Goal: Task Accomplishment & Management: Complete application form

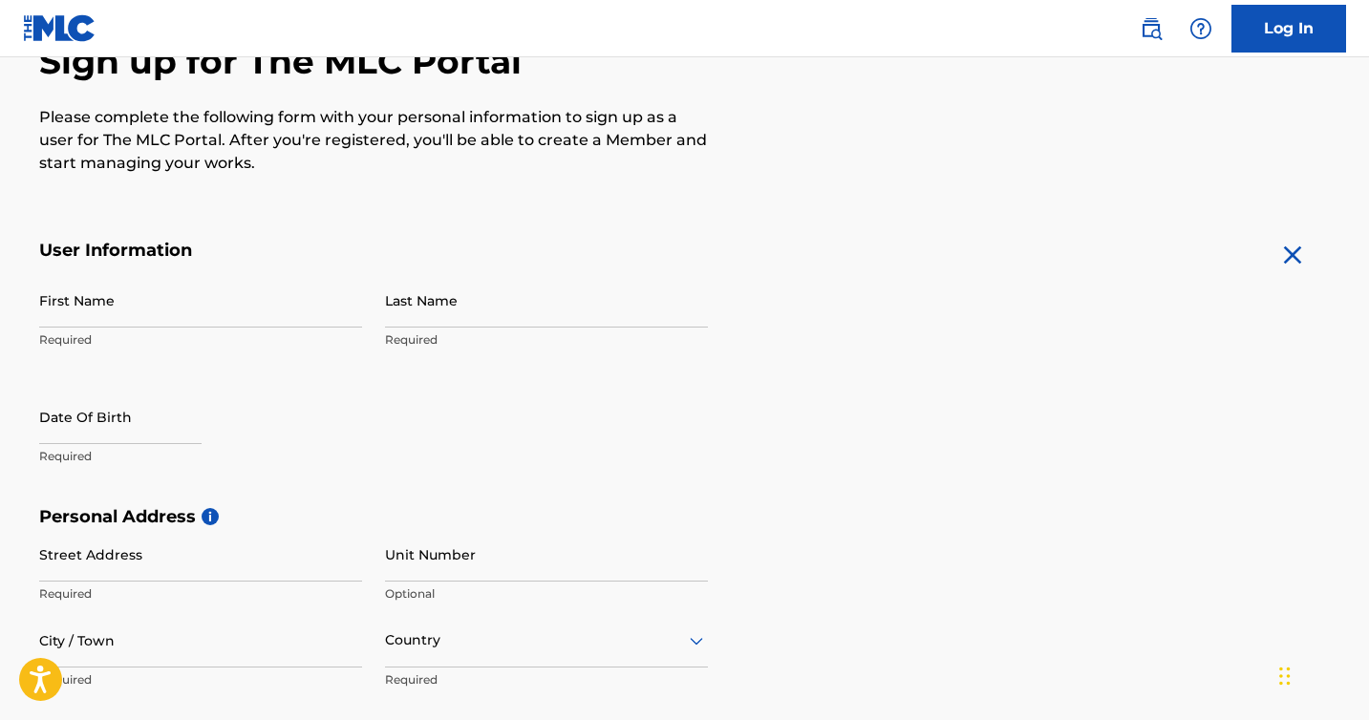
scroll to position [227, 0]
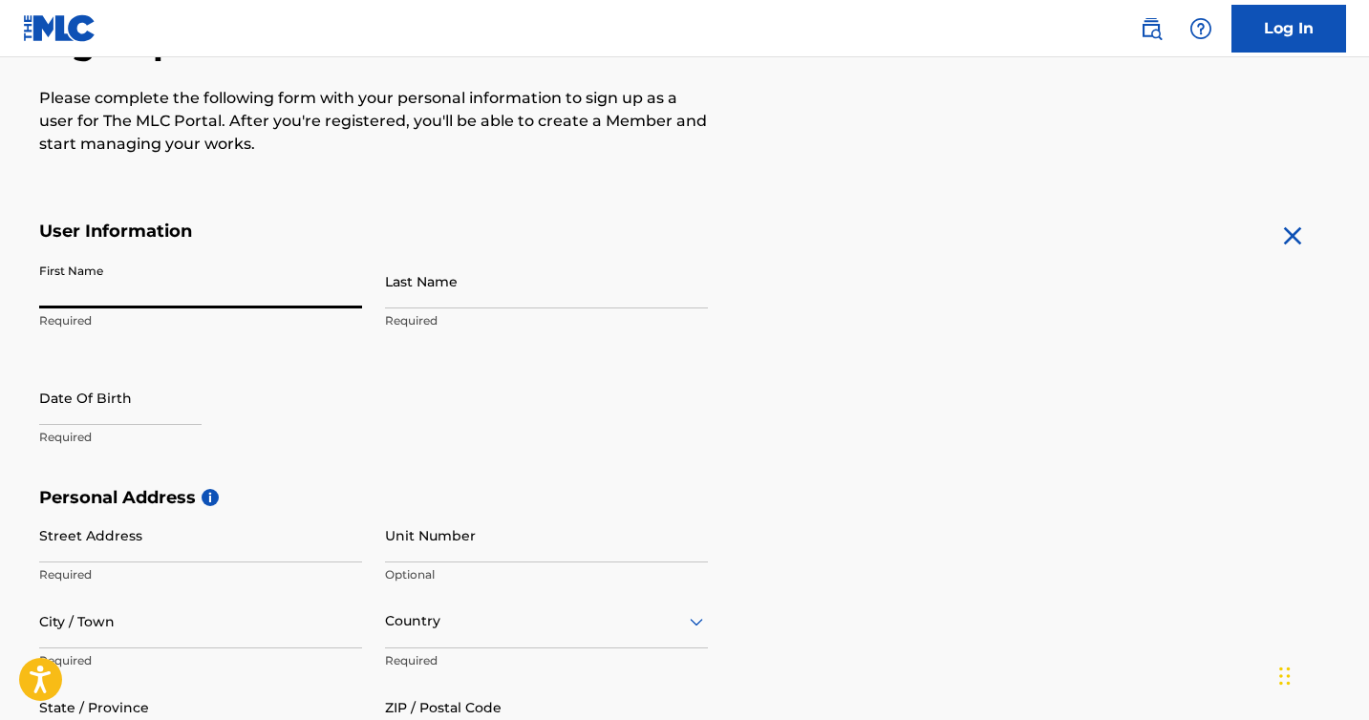
click at [145, 291] on input "First Name" at bounding box center [200, 281] width 323 height 54
type input "Malachi"
type input "Baca"
type input "[STREET_ADDRESS][PERSON_NAME]"
type input "[GEOGRAPHIC_DATA]"
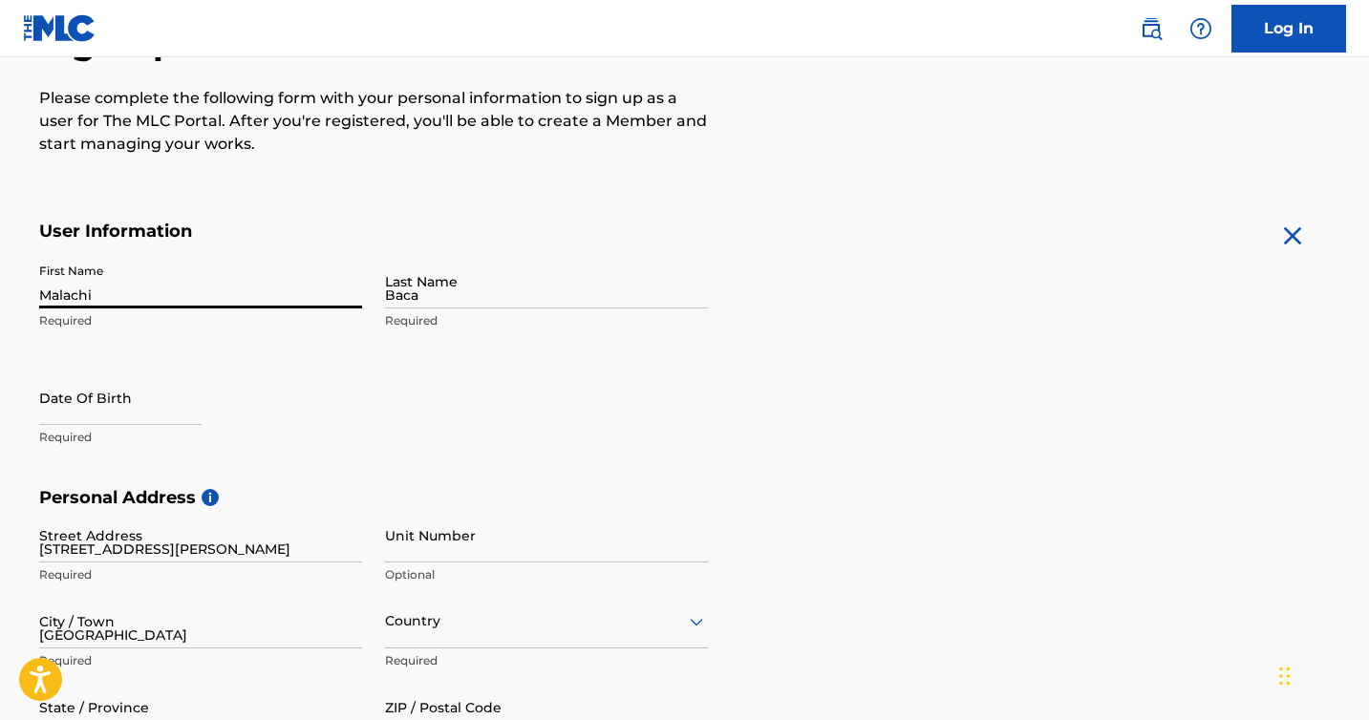
type input "[GEOGRAPHIC_DATA]"
type input "79915"
type input "915"
type input "2581694"
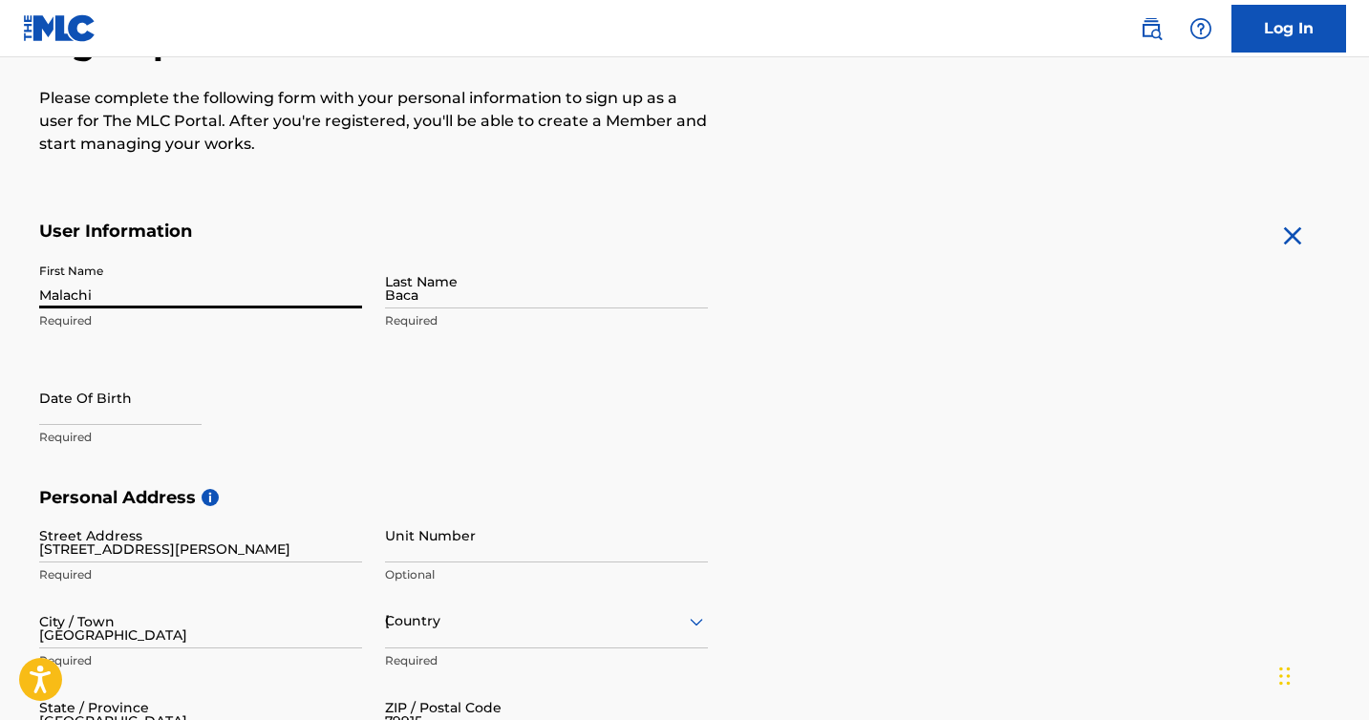
type input "[EMAIL_ADDRESS][DOMAIN_NAME]"
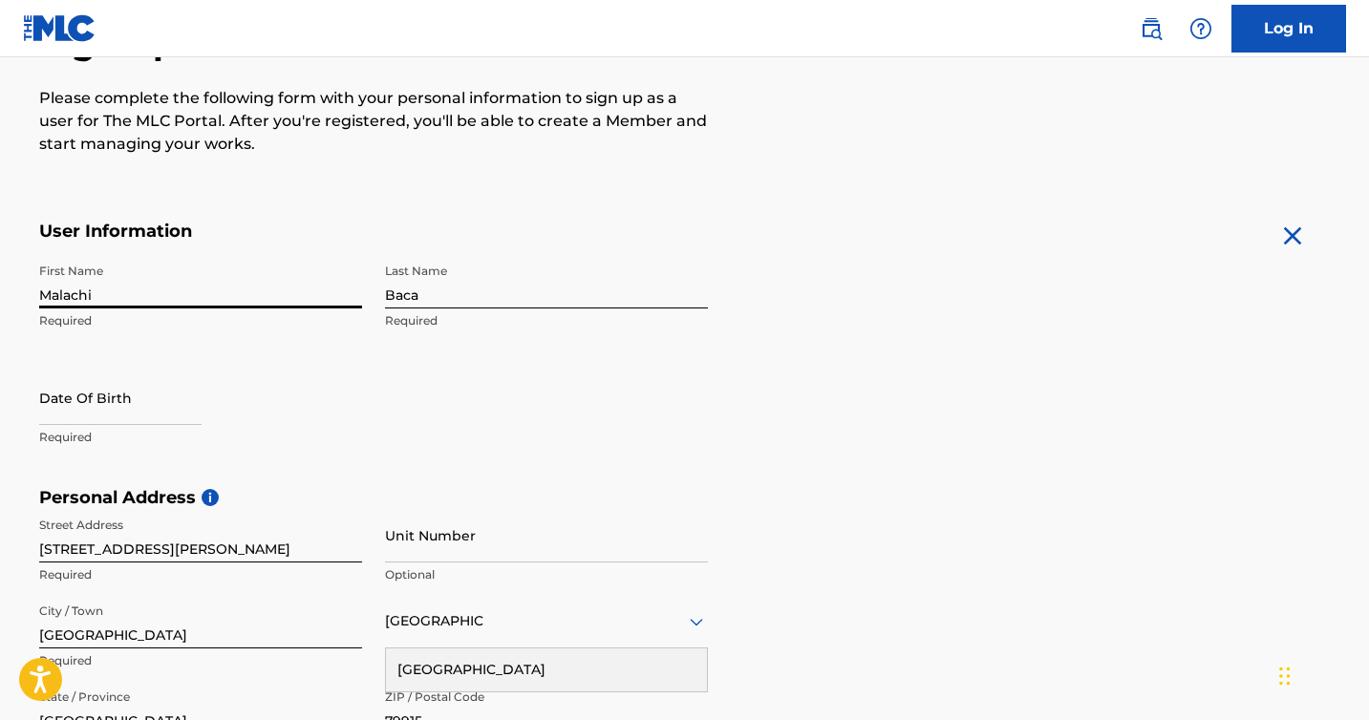
click at [120, 394] on input "text" at bounding box center [120, 398] width 162 height 54
select select "7"
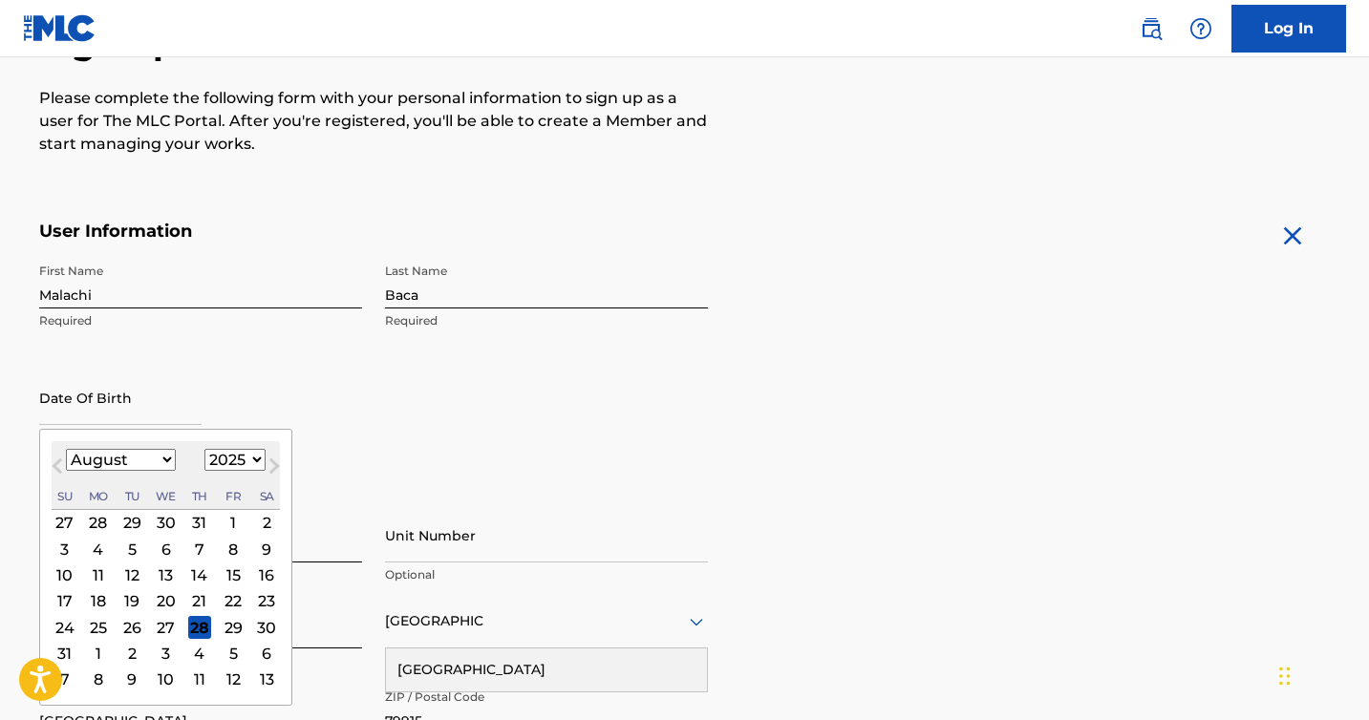
click at [227, 445] on div "August [DATE] February March April May June July August September October Novem…" at bounding box center [166, 475] width 228 height 69
click at [227, 460] on select "1899 1900 1901 1902 1903 1904 1905 1906 1907 1908 1909 1910 1911 1912 1913 1914…" at bounding box center [234, 460] width 61 height 22
select select "2008"
click at [204, 449] on select "1899 1900 1901 1902 1903 1904 1905 1906 1907 1908 1909 1910 1911 1912 1913 1914…" at bounding box center [234, 460] width 61 height 22
click at [102, 475] on div "August [DATE] February March April May June July August September October Novem…" at bounding box center [166, 475] width 228 height 69
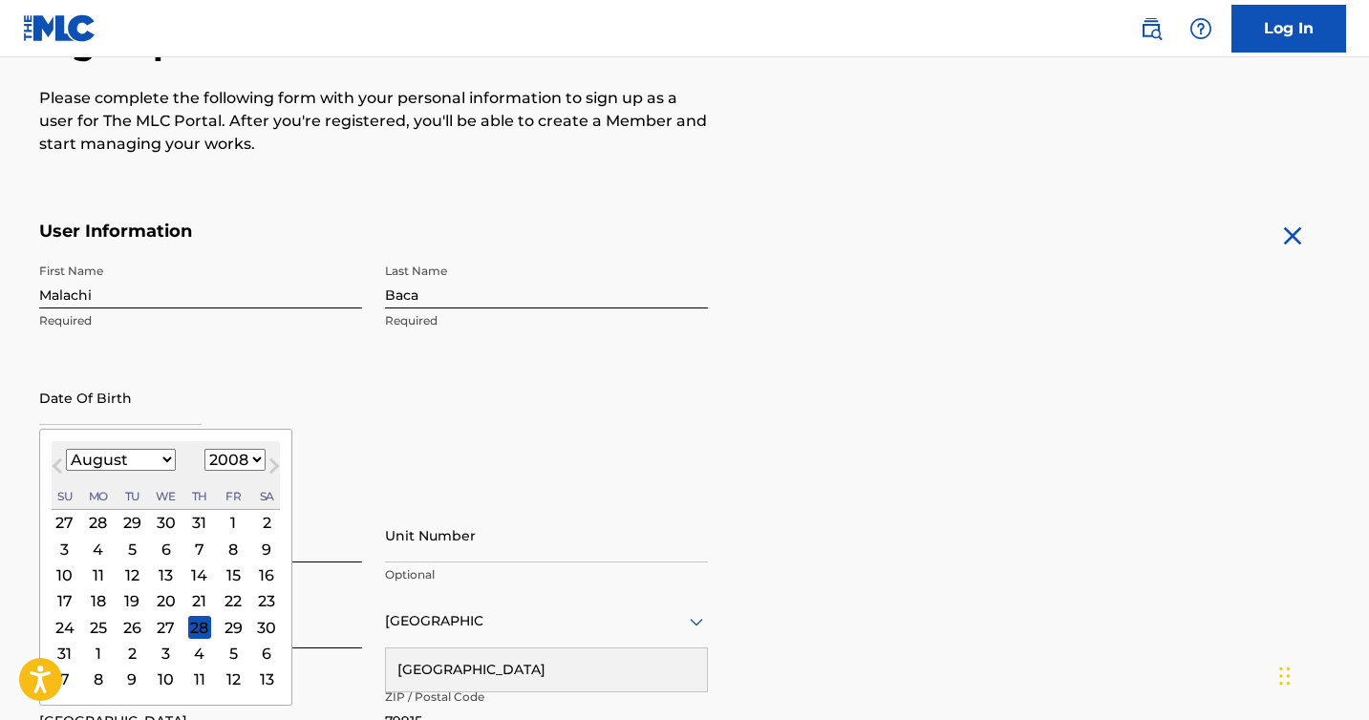
click at [102, 464] on select "January February March April May June July August September October November De…" at bounding box center [121, 460] width 110 height 22
select select "4"
click at [66, 449] on select "January February March April May June July August September October November De…" at bounding box center [121, 460] width 110 height 22
click at [229, 526] on div "2" at bounding box center [233, 522] width 23 height 23
type input "[DATE]"
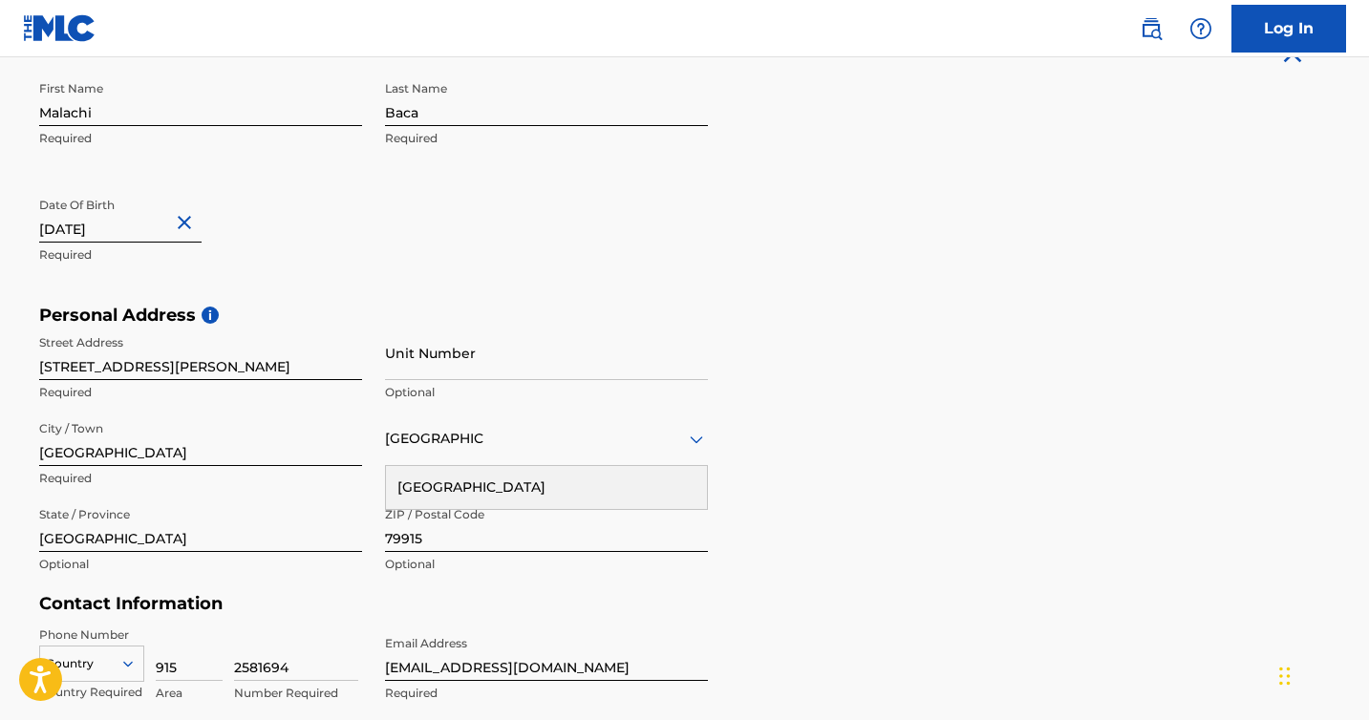
scroll to position [418, 0]
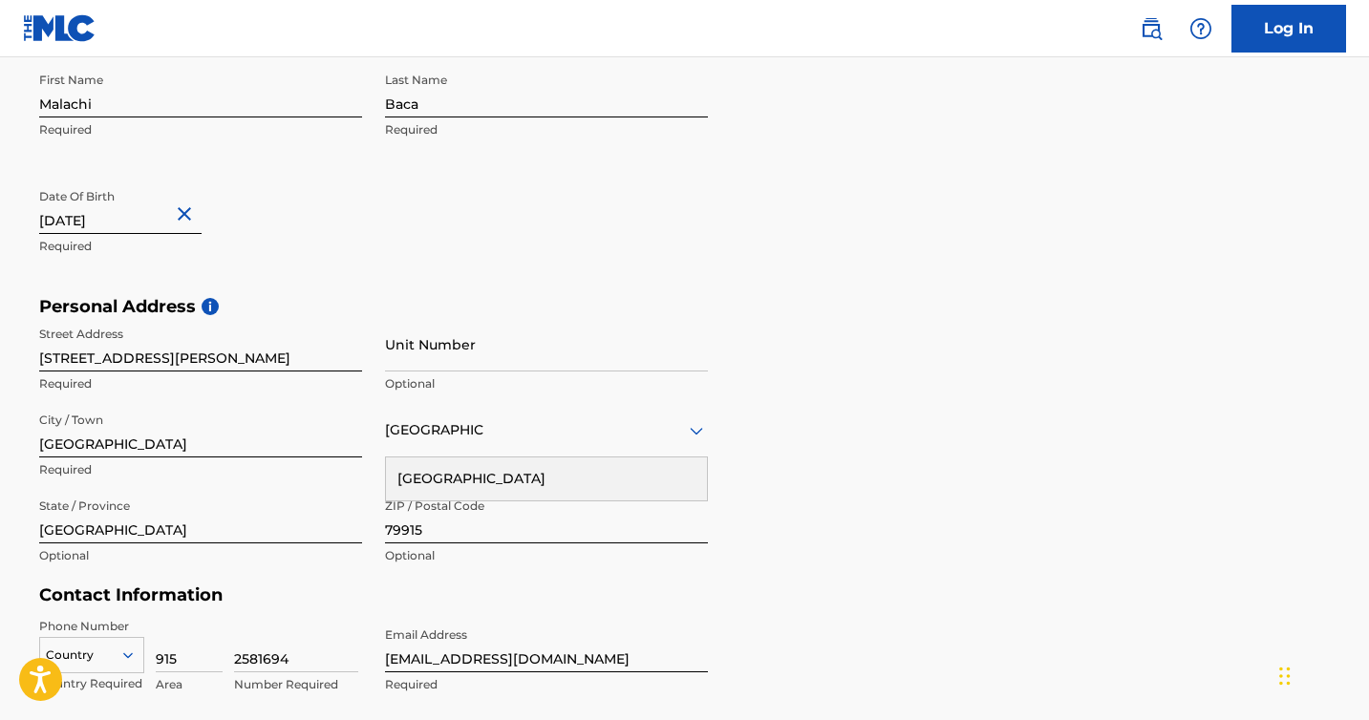
click at [797, 531] on div "Personal Address i Street Address [STREET_ADDRESS][PERSON_NAME] Required Unit N…" at bounding box center [685, 440] width 1292 height 289
click at [582, 486] on div "[GEOGRAPHIC_DATA]" at bounding box center [546, 479] width 321 height 43
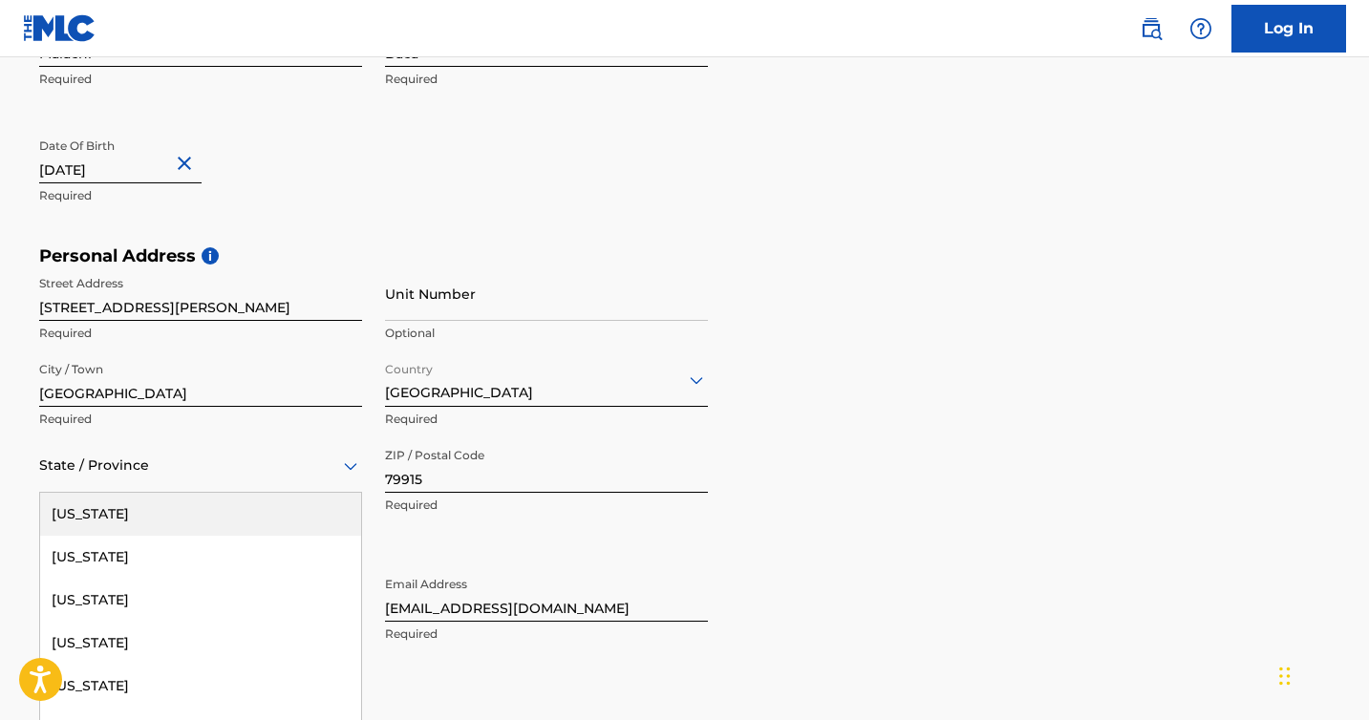
scroll to position [529, 0]
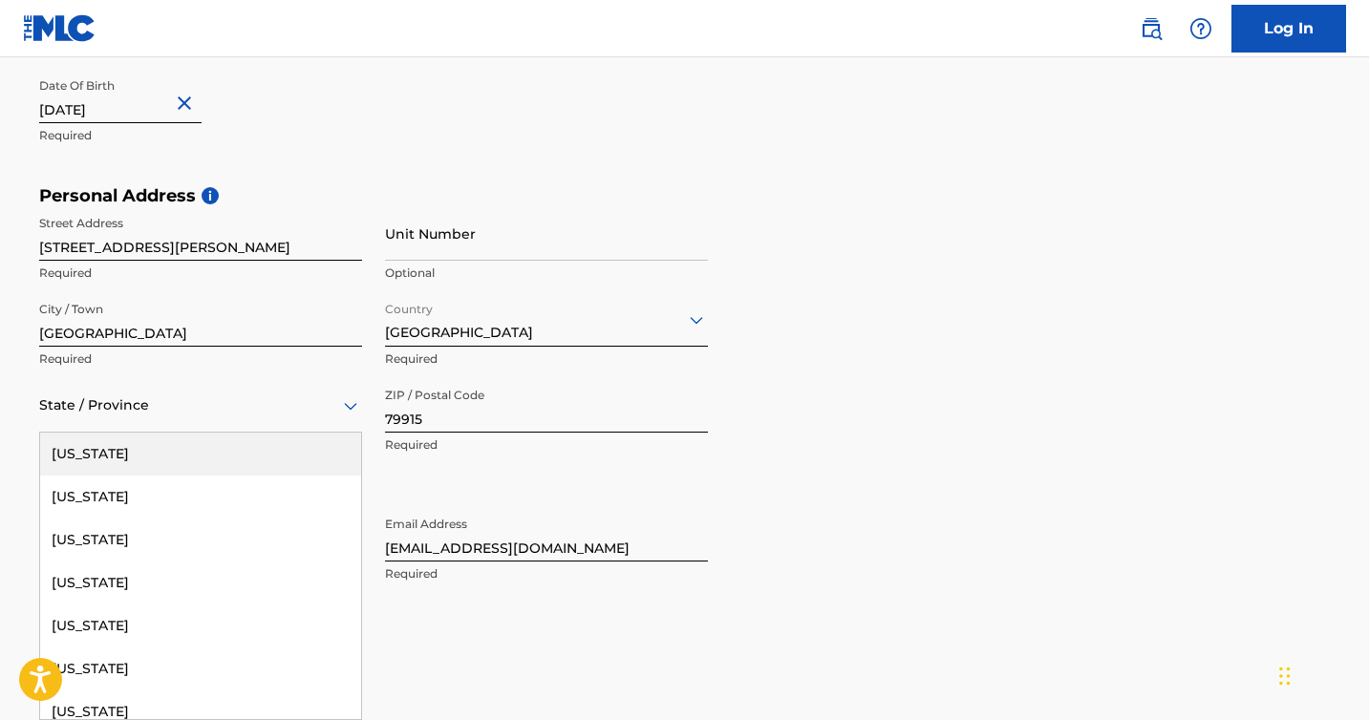
click at [212, 433] on div "[US_STATE], 1 of 57. 57 results available. Use Up and Down to choose options, p…" at bounding box center [200, 405] width 323 height 54
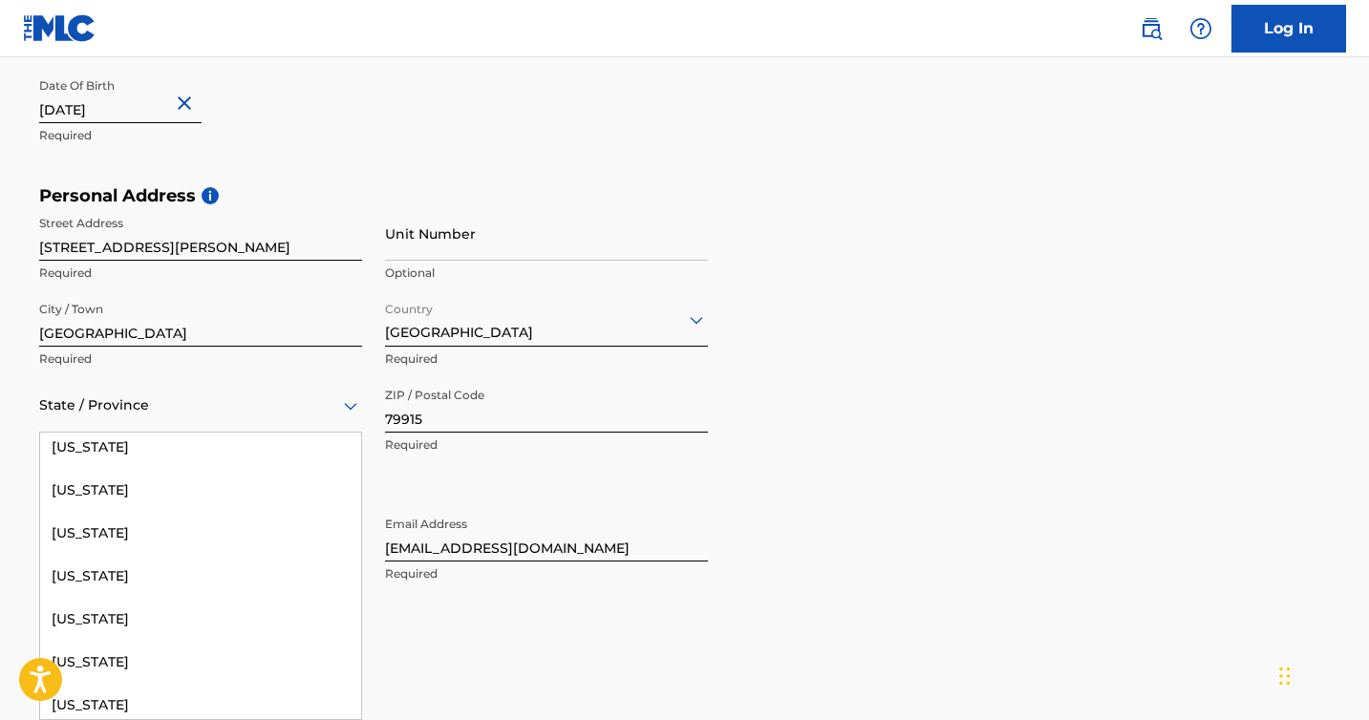
scroll to position [1886, 0]
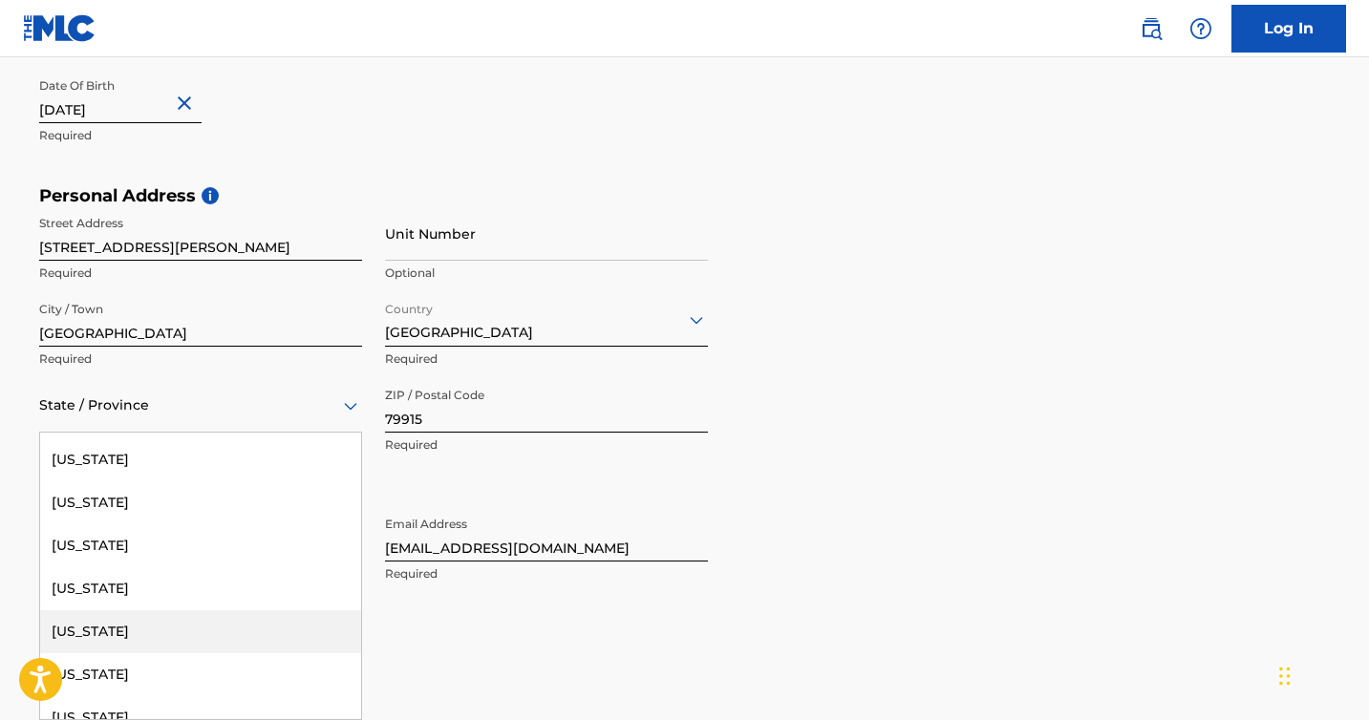
click at [167, 638] on div "[US_STATE]" at bounding box center [200, 631] width 321 height 43
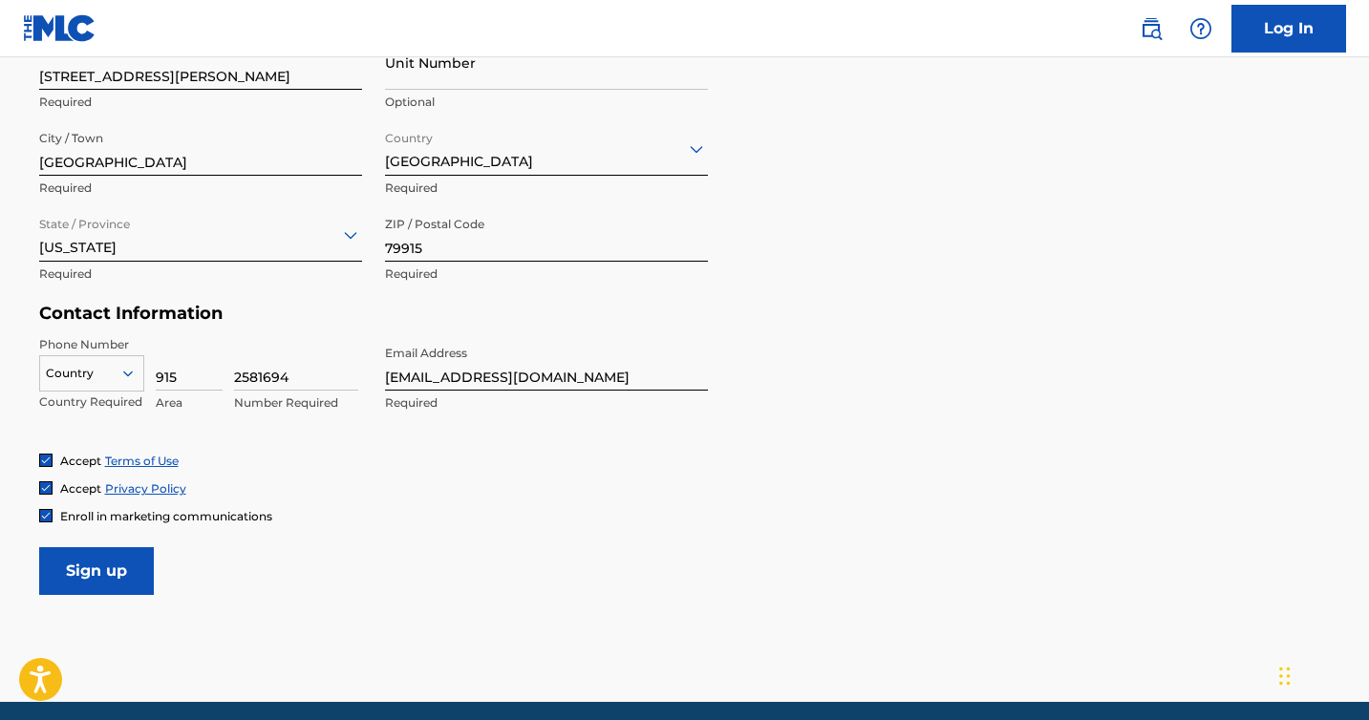
scroll to position [706, 0]
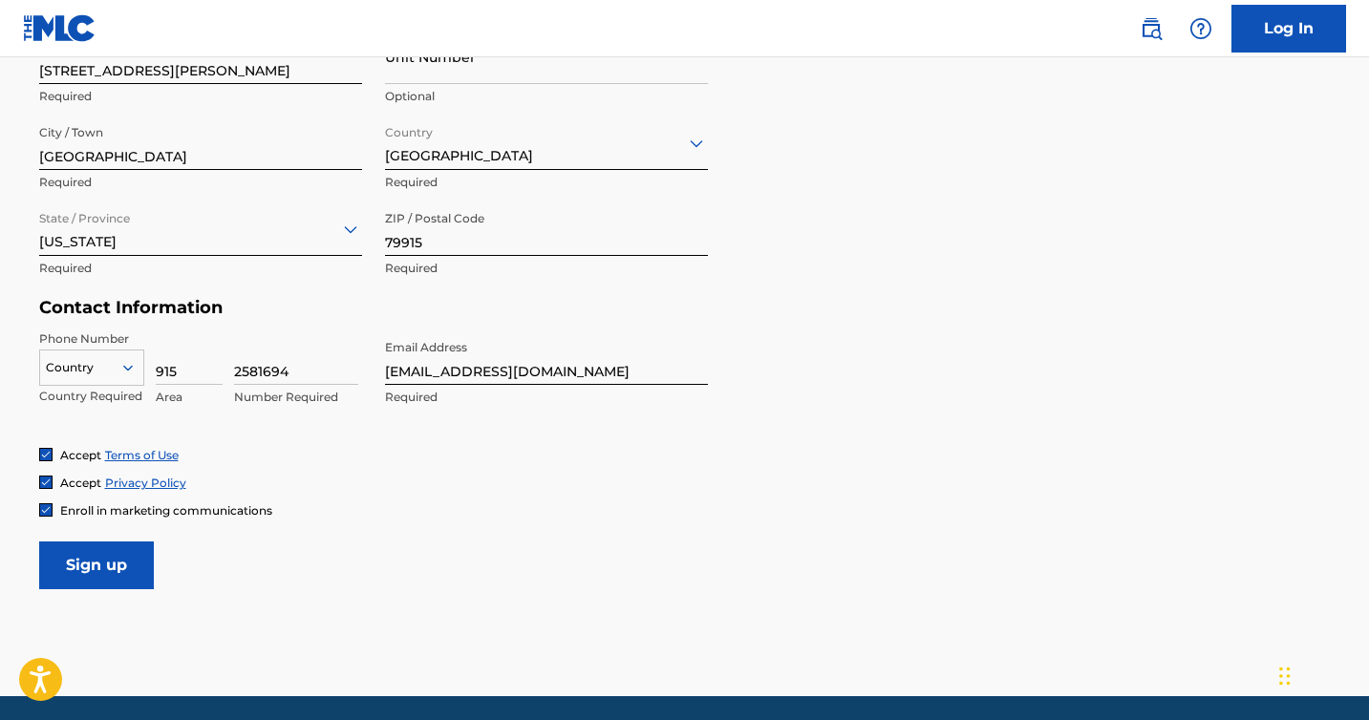
click at [105, 352] on div "Country" at bounding box center [91, 368] width 105 height 36
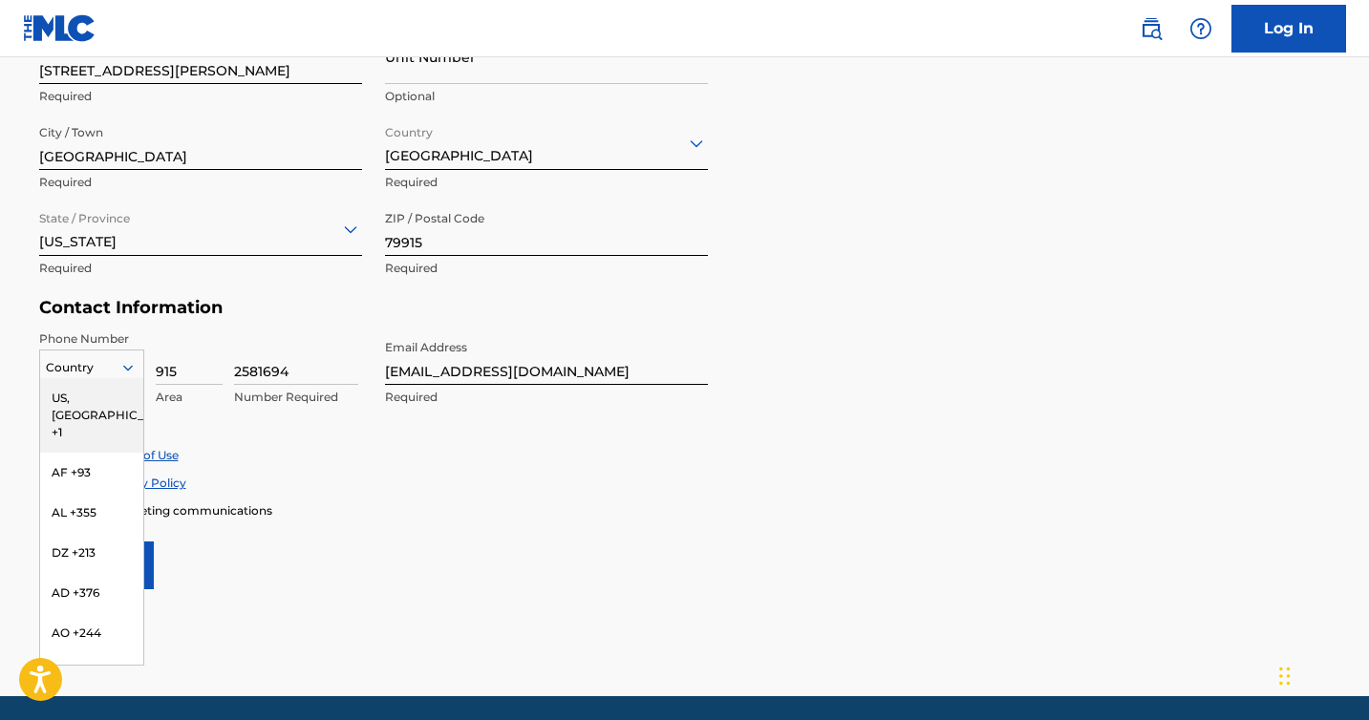
click at [105, 404] on div "US, [GEOGRAPHIC_DATA] +1" at bounding box center [91, 415] width 103 height 75
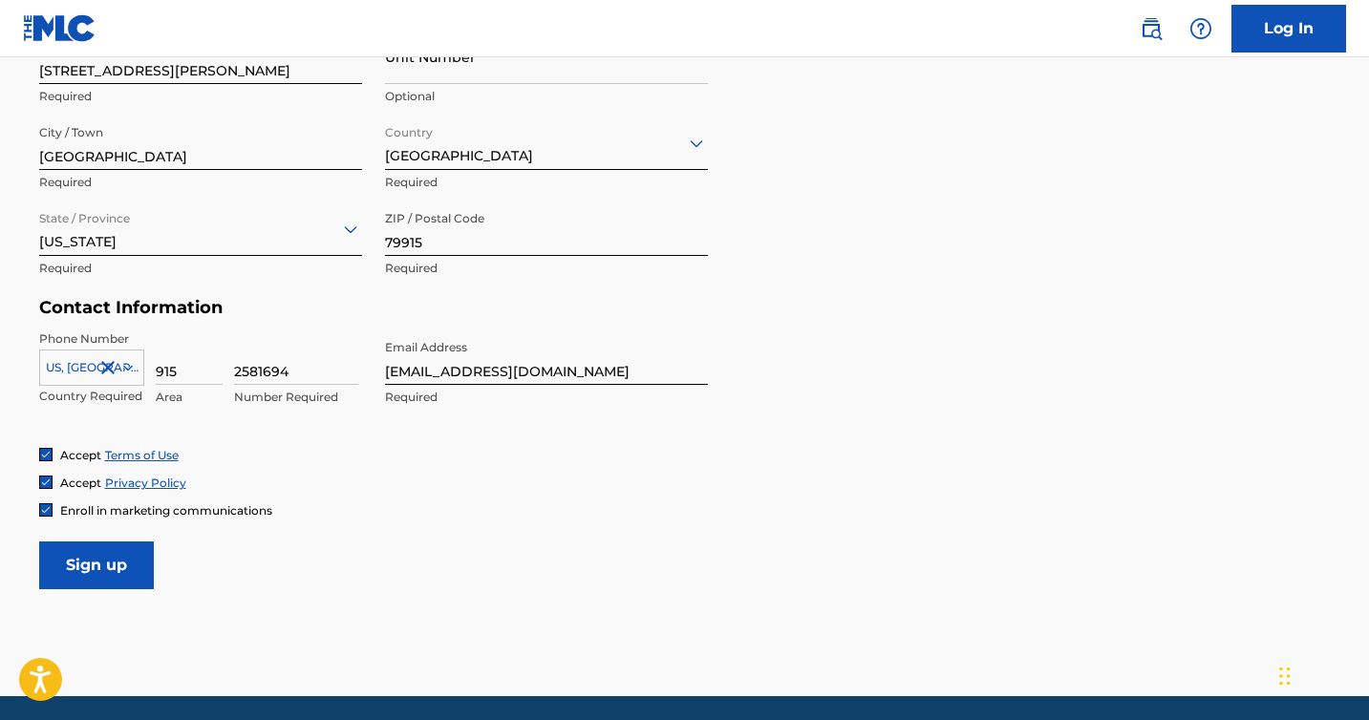
click at [111, 559] on input "Sign up" at bounding box center [96, 566] width 115 height 48
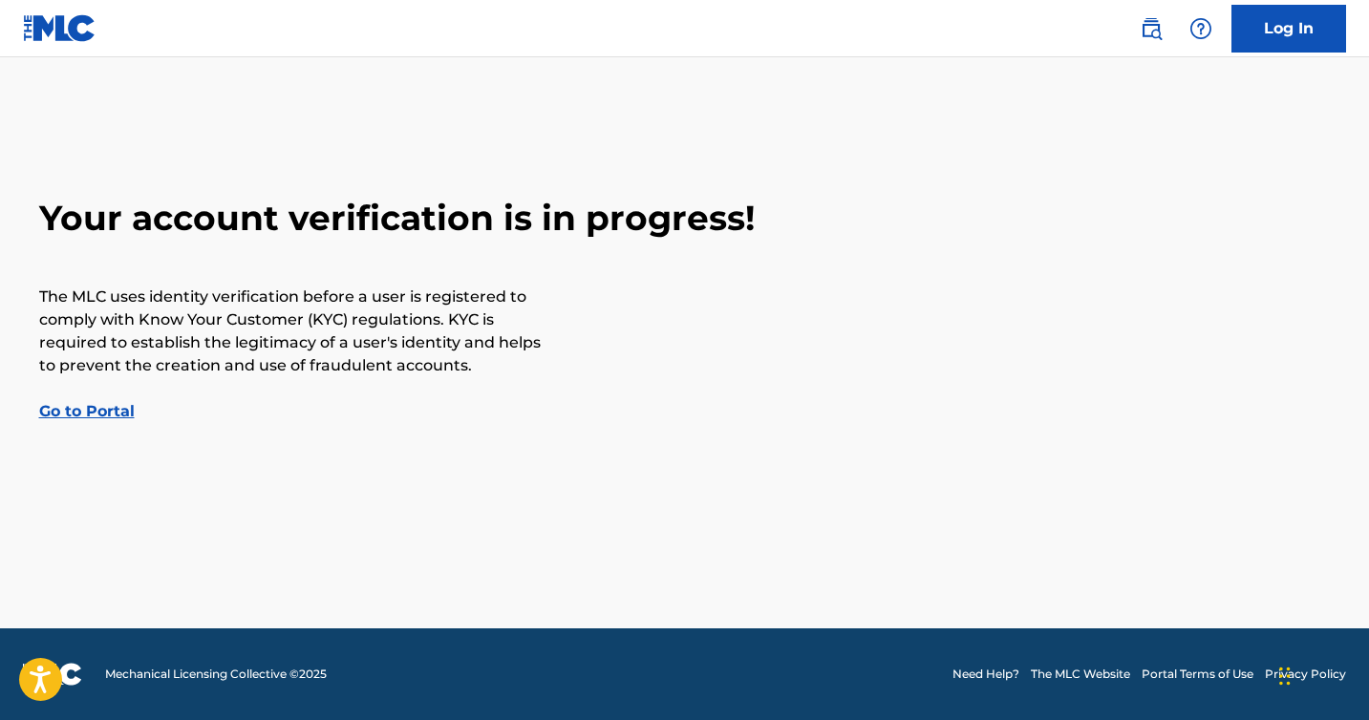
click at [94, 418] on link "Go to Portal" at bounding box center [87, 411] width 96 height 18
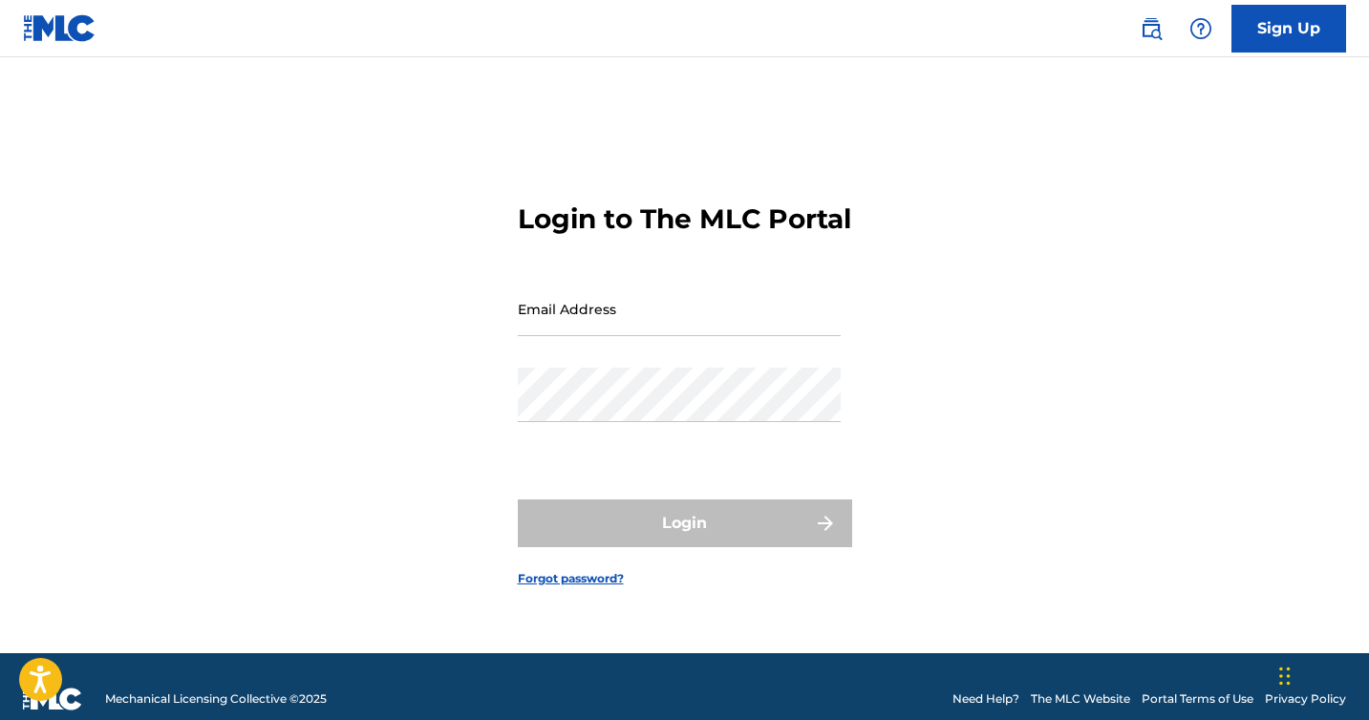
click at [654, 333] on input "Email Address" at bounding box center [679, 309] width 323 height 54
type input "[EMAIL_ADDRESS][DOMAIN_NAME]"
click at [353, 449] on div "Login to The MLC Portal Email Address [EMAIL_ADDRESS][DOMAIN_NAME] Password Log…" at bounding box center [685, 379] width 1338 height 548
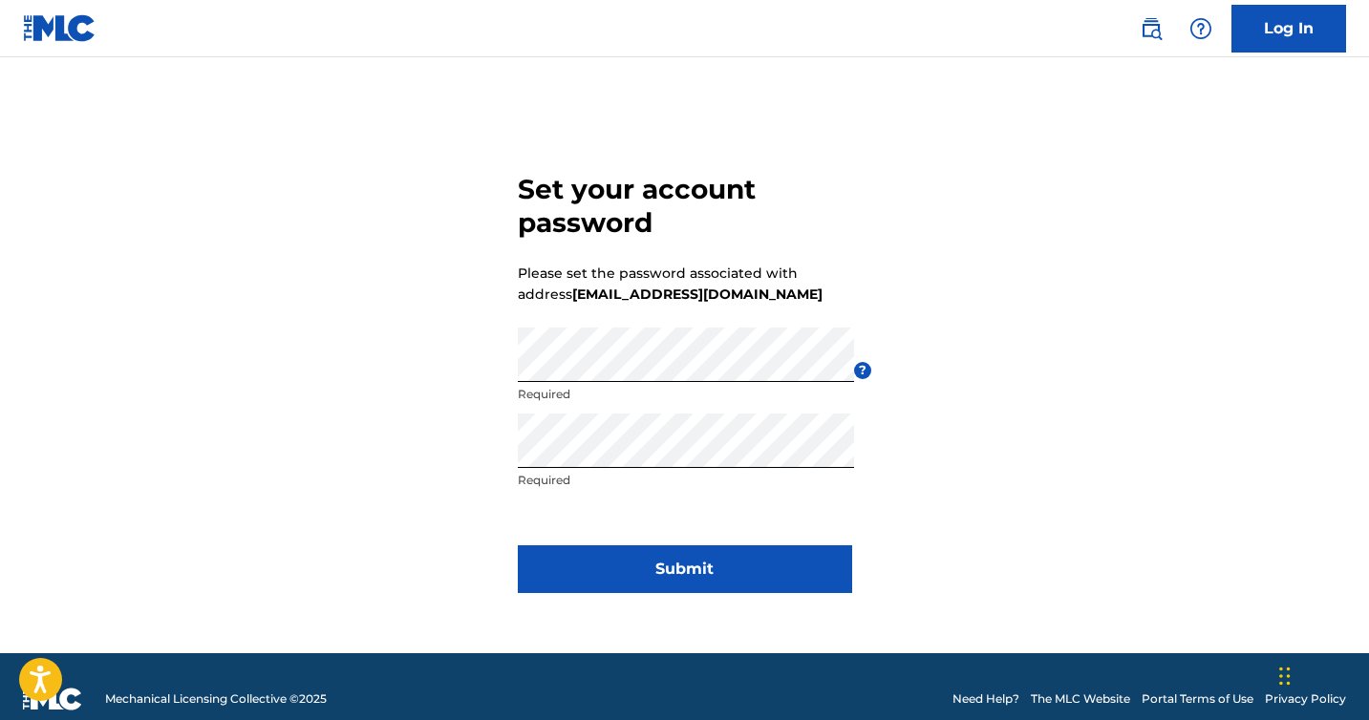
click at [682, 576] on button "Submit" at bounding box center [685, 570] width 334 height 48
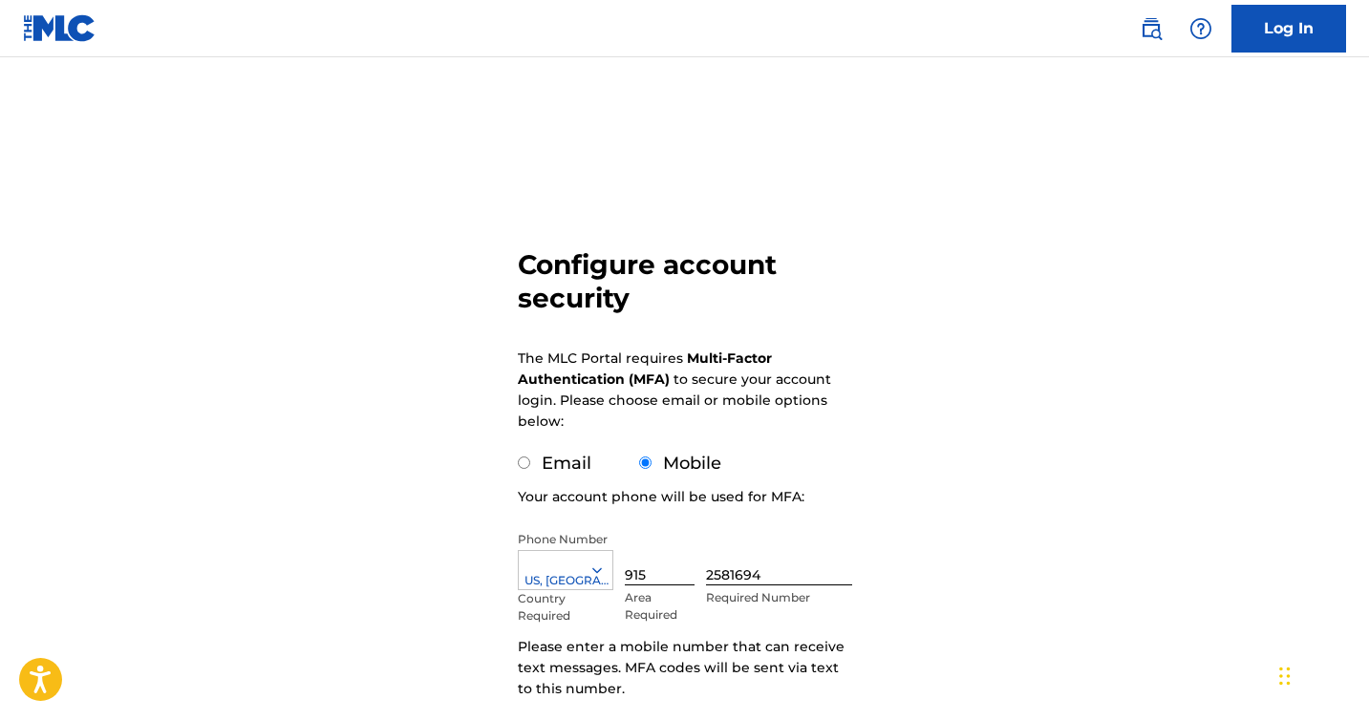
click at [463, 435] on div "Configure account security The MLC Portal requires Multi-Factor Authentication …" at bounding box center [685, 466] width 1338 height 722
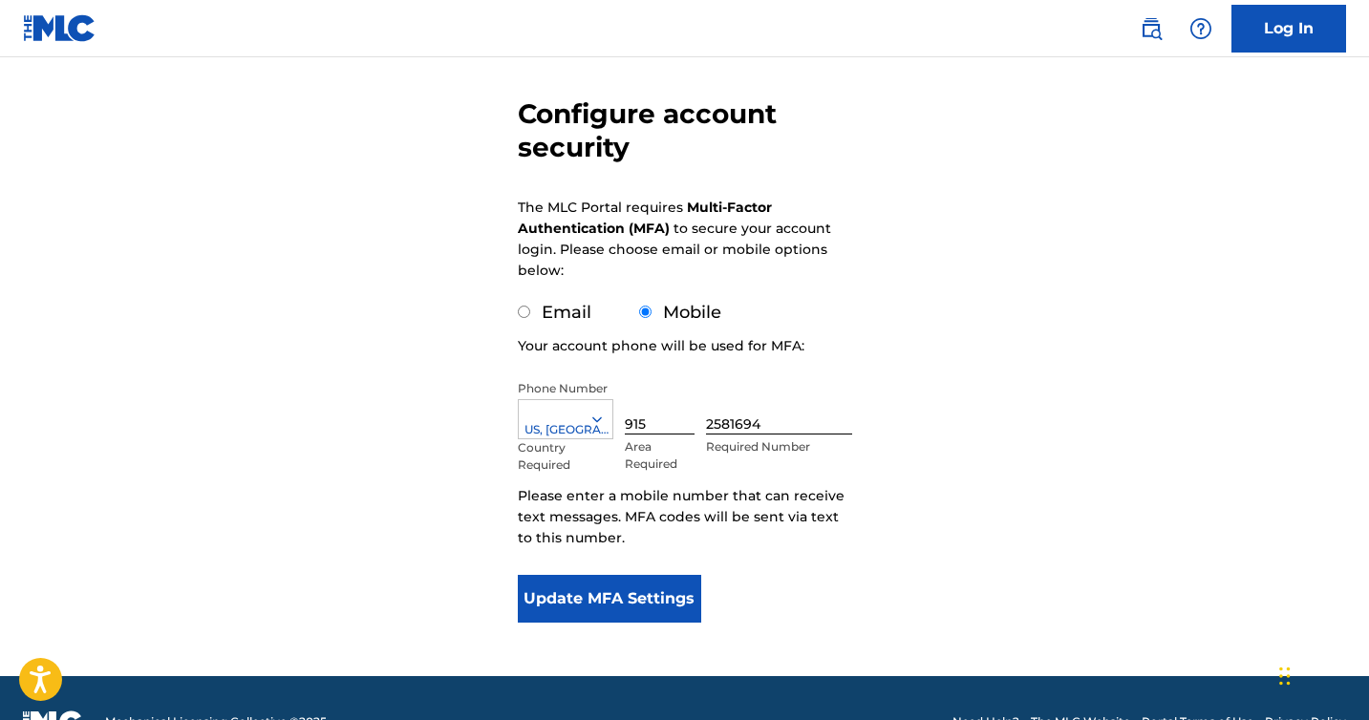
scroll to position [199, 0]
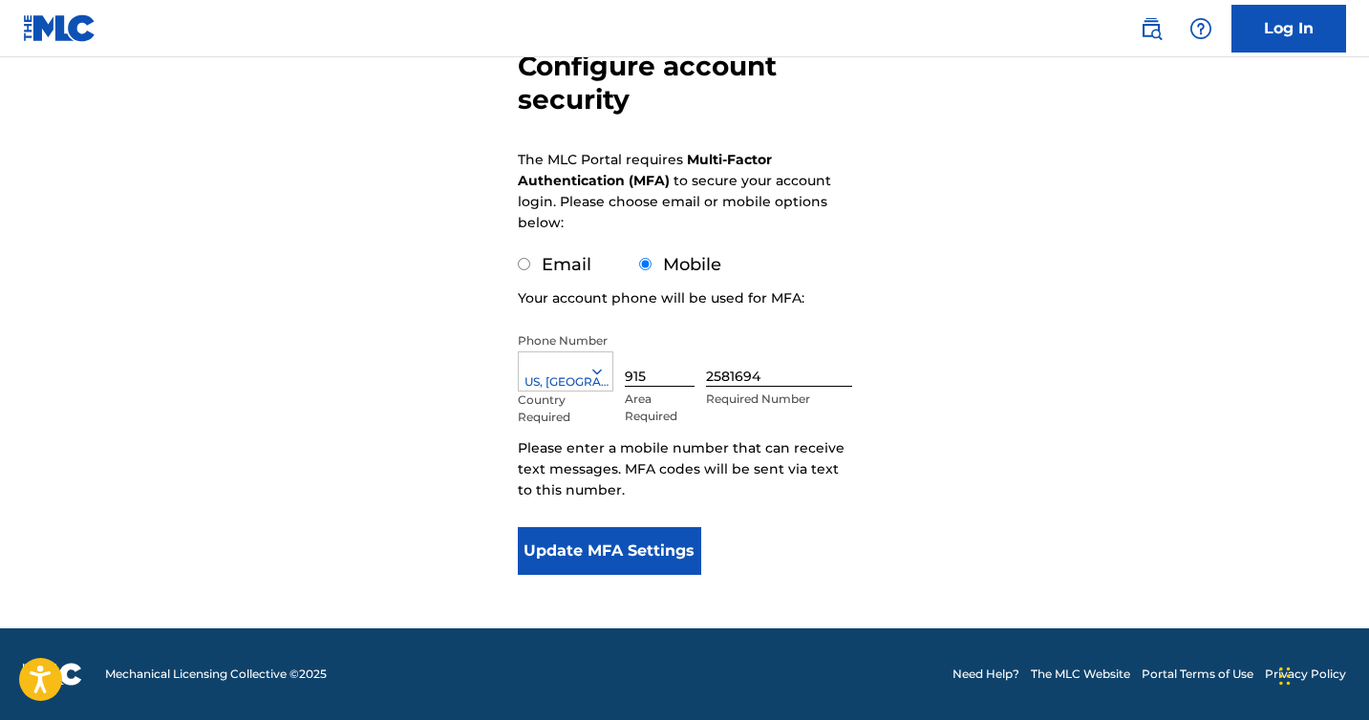
click at [531, 378] on div at bounding box center [566, 371] width 94 height 21
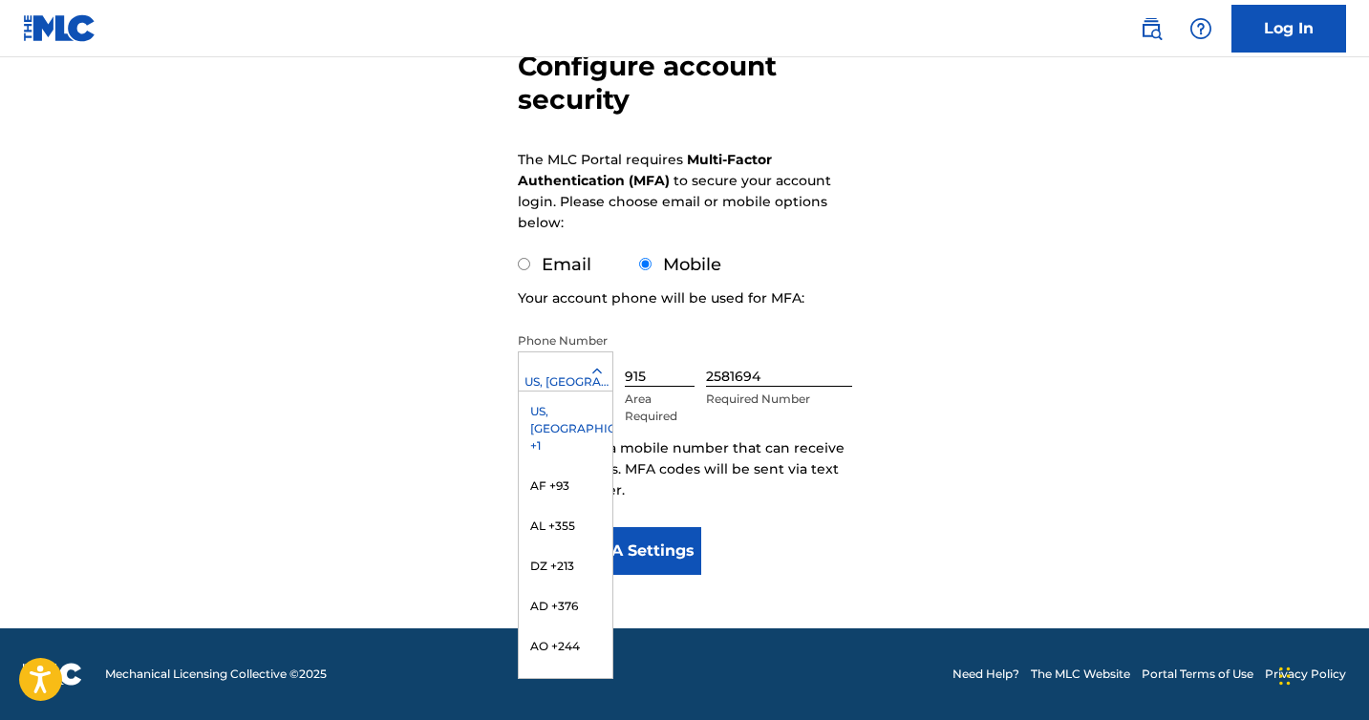
click at [558, 406] on div "US, [GEOGRAPHIC_DATA] +1" at bounding box center [566, 429] width 94 height 75
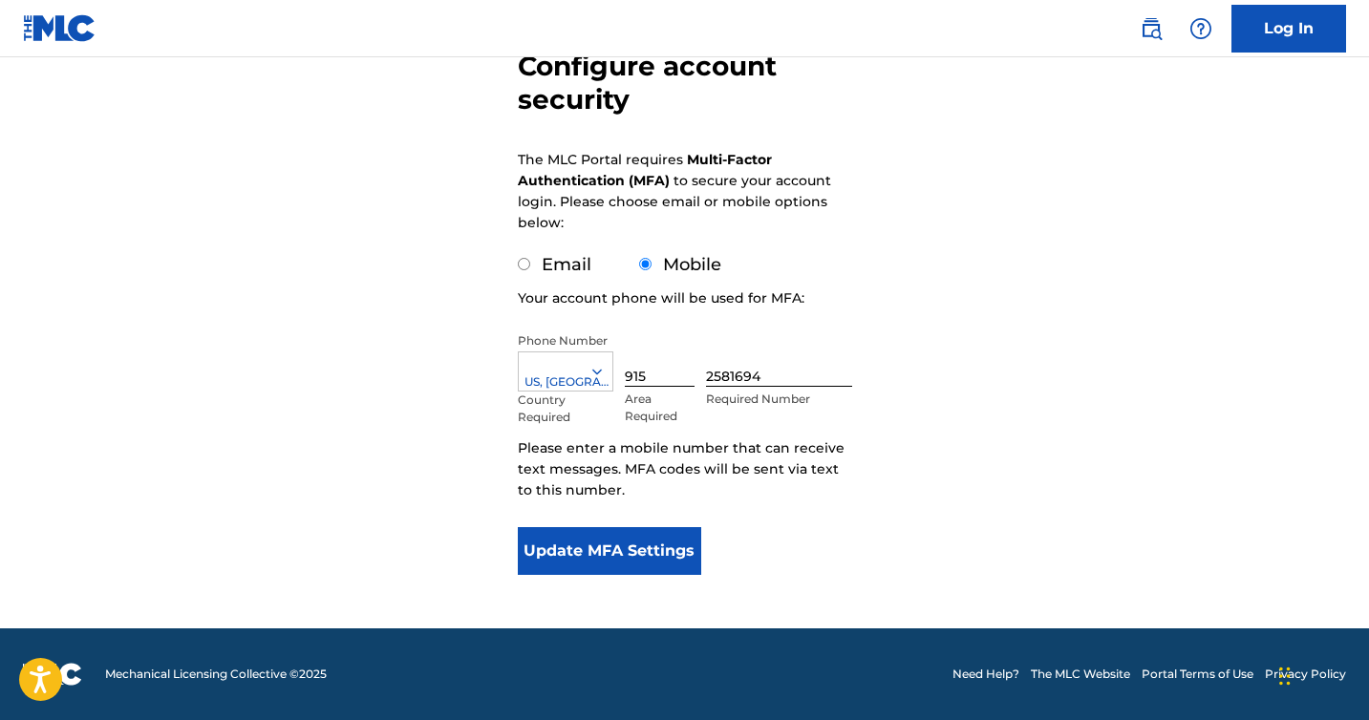
click at [601, 538] on button "Update MFA Settings" at bounding box center [610, 551] width 184 height 48
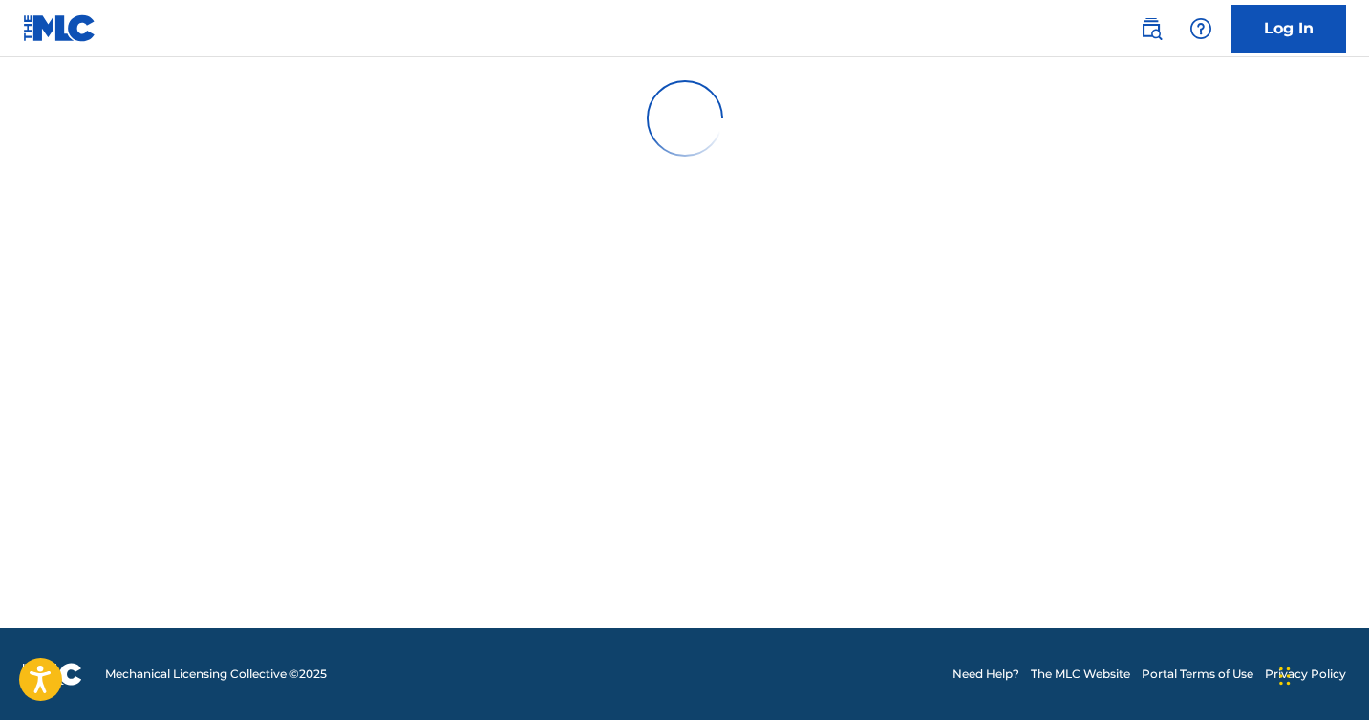
scroll to position [0, 0]
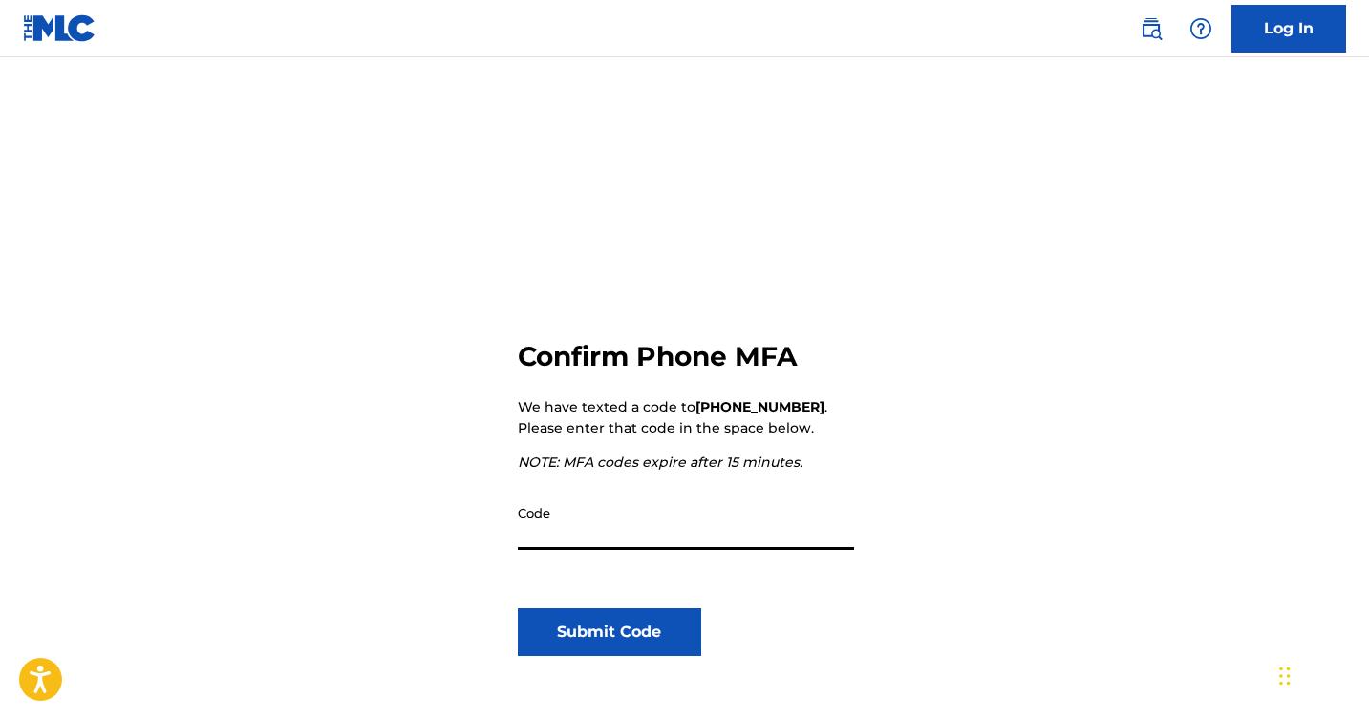
click at [639, 535] on input "Code" at bounding box center [686, 523] width 336 height 54
click at [698, 543] on input "Code" at bounding box center [686, 523] width 336 height 54
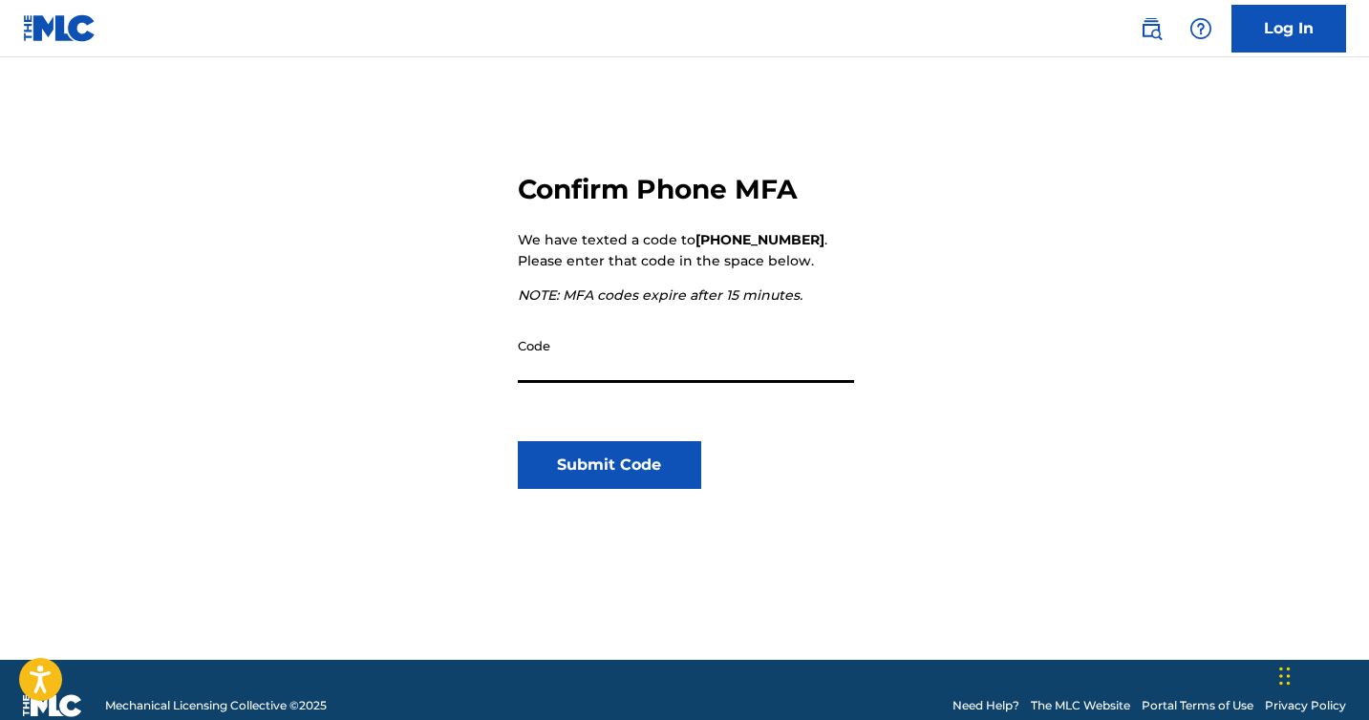
scroll to position [199, 0]
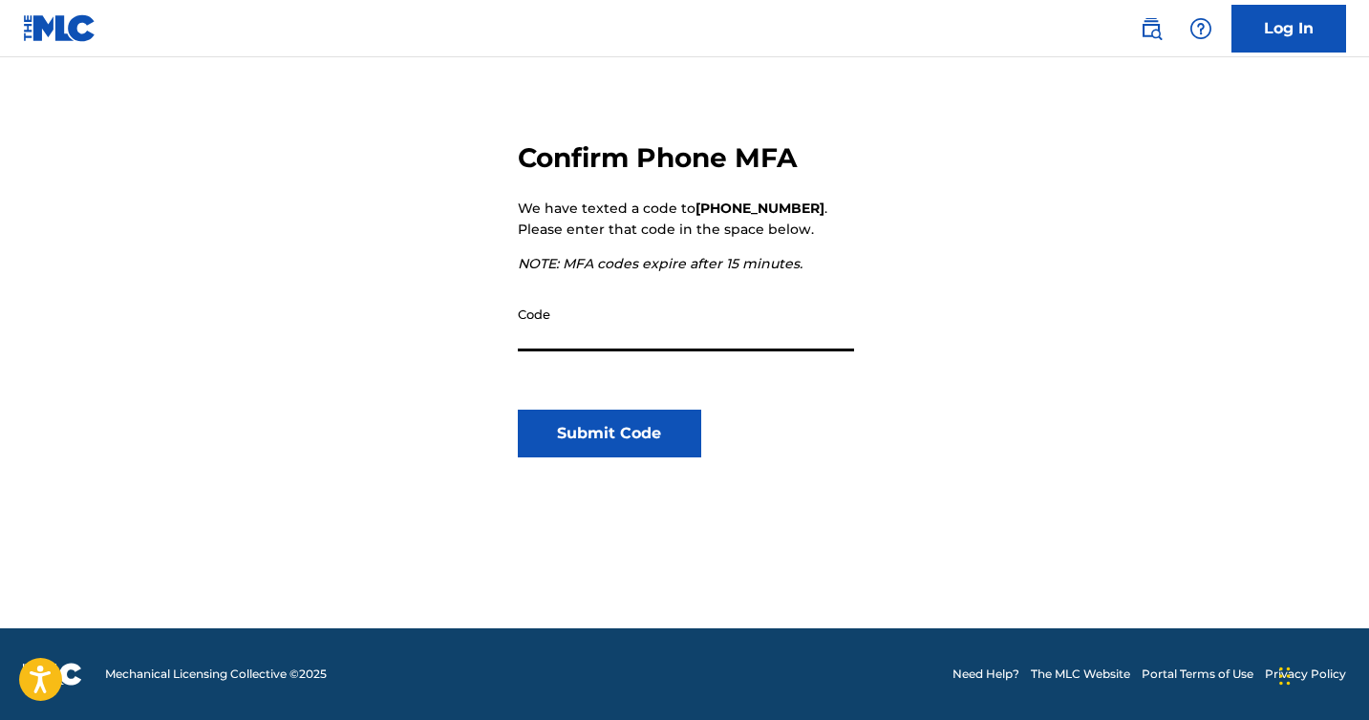
click at [633, 433] on button "Submit Code" at bounding box center [610, 434] width 184 height 48
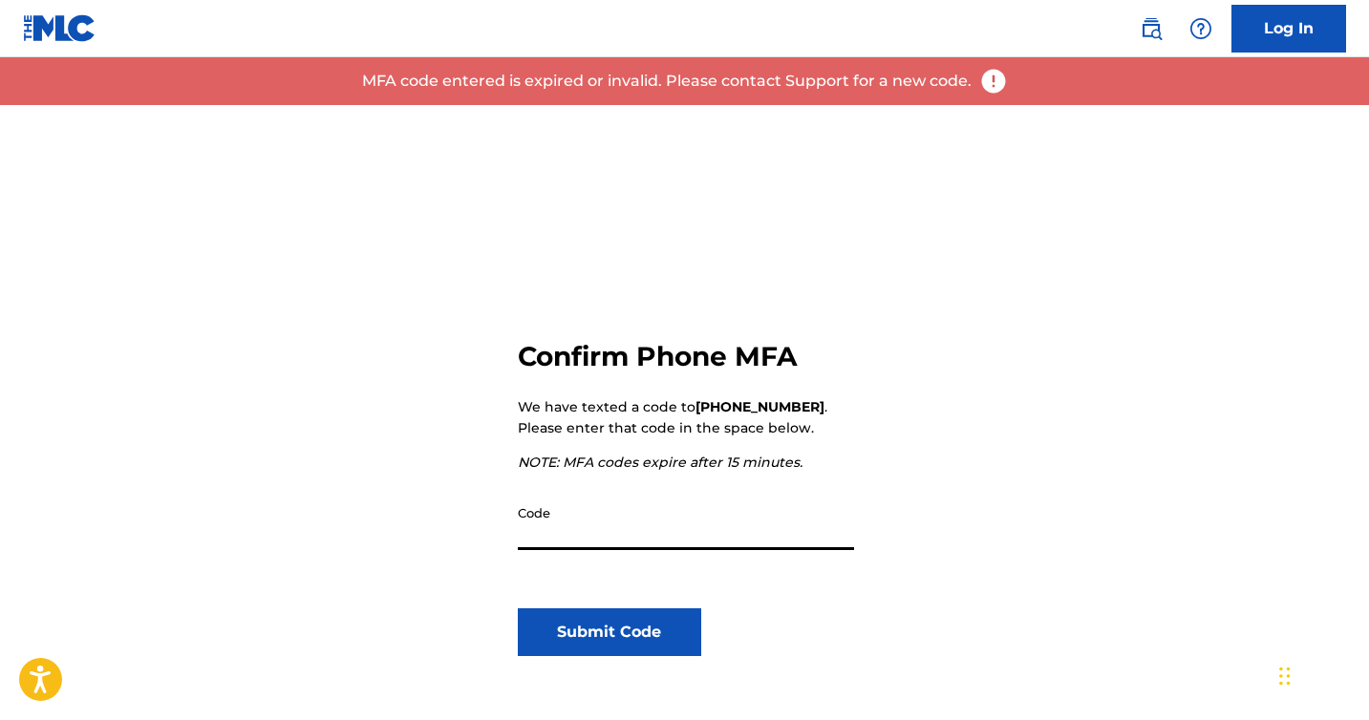
click at [996, 81] on img at bounding box center [993, 81] width 29 height 29
click at [986, 81] on img at bounding box center [993, 81] width 29 height 29
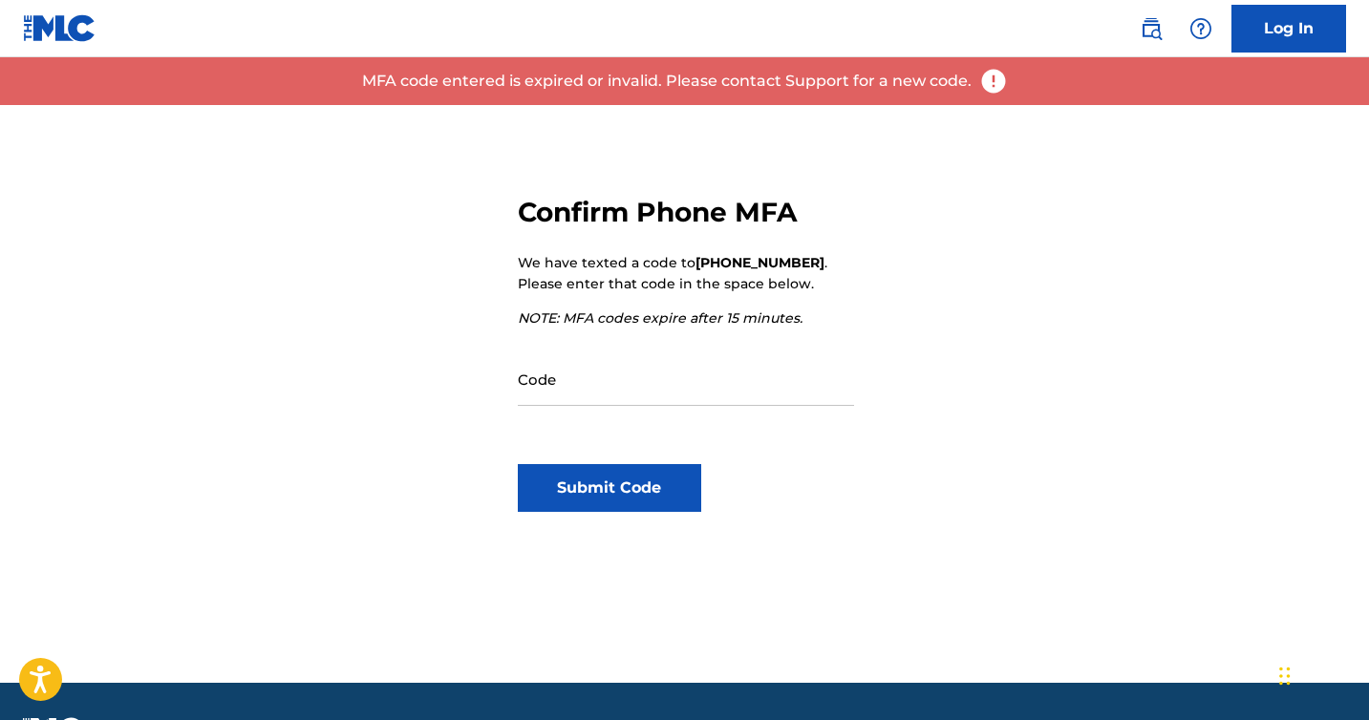
scroll to position [199, 0]
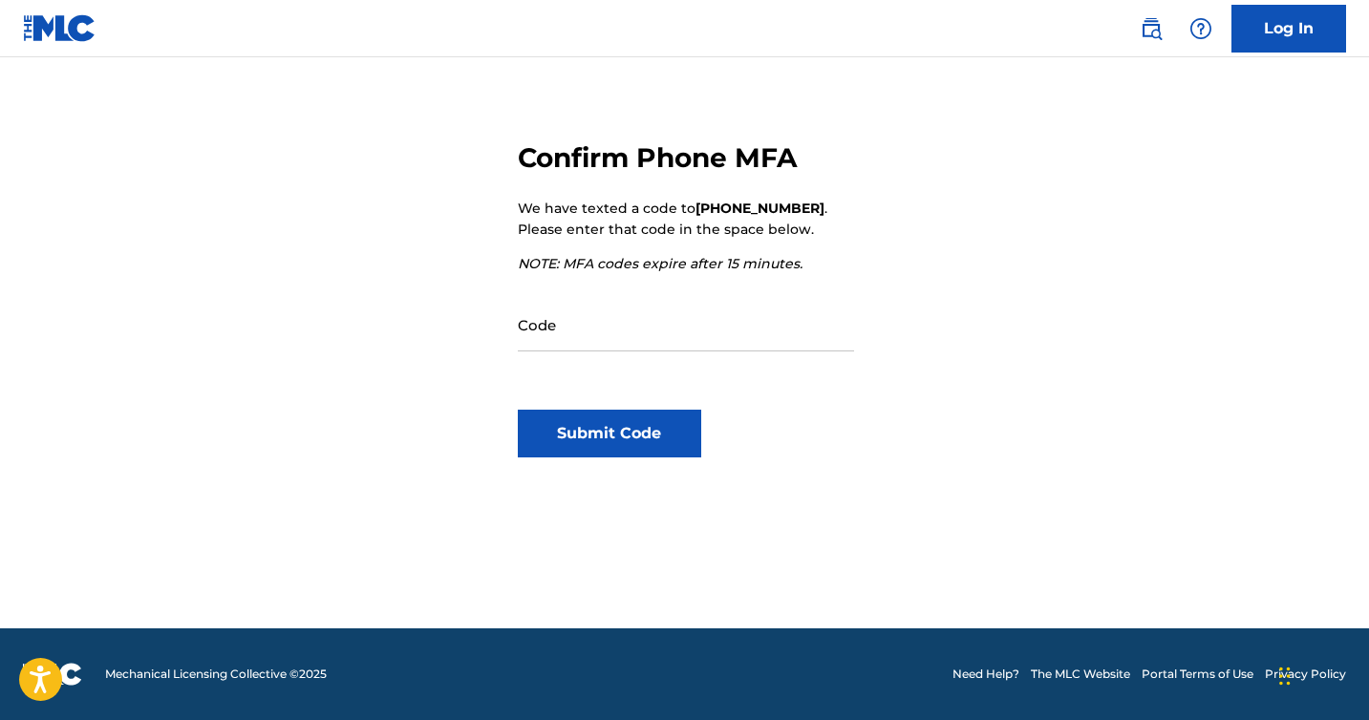
click at [546, 326] on input "Code" at bounding box center [686, 324] width 336 height 54
paste input "222766"
type input "222766"
click at [586, 437] on button "Submit Code" at bounding box center [610, 434] width 184 height 48
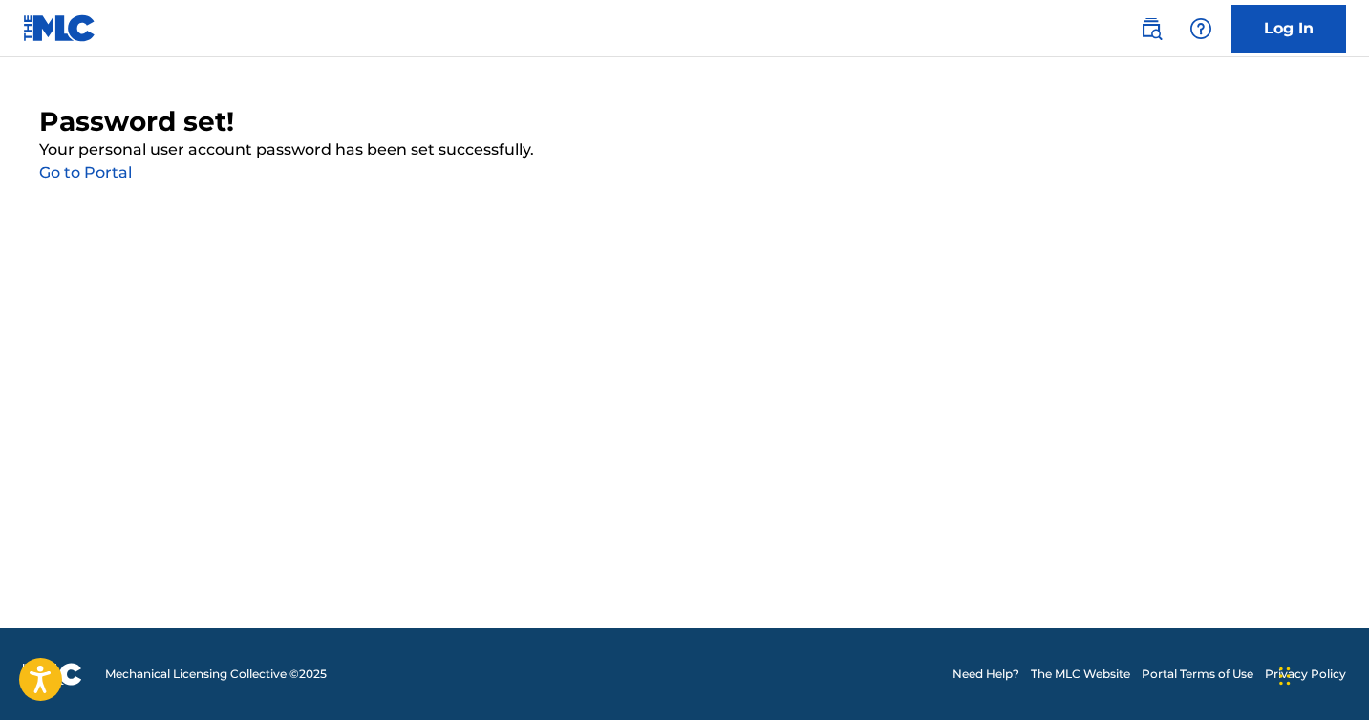
click at [44, 170] on link "Go to Portal" at bounding box center [85, 172] width 93 height 18
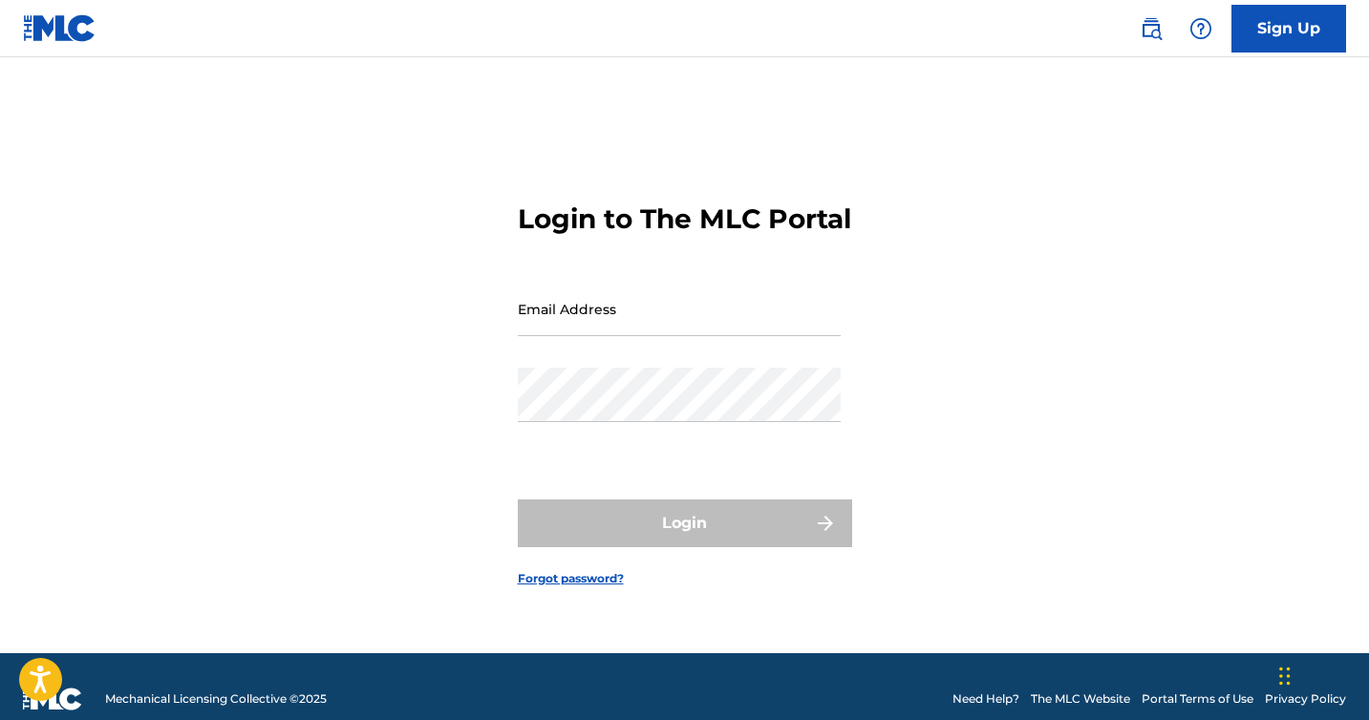
click at [615, 309] on input "Email Address" at bounding box center [679, 309] width 323 height 54
type input "[EMAIL_ADDRESS][DOMAIN_NAME]"
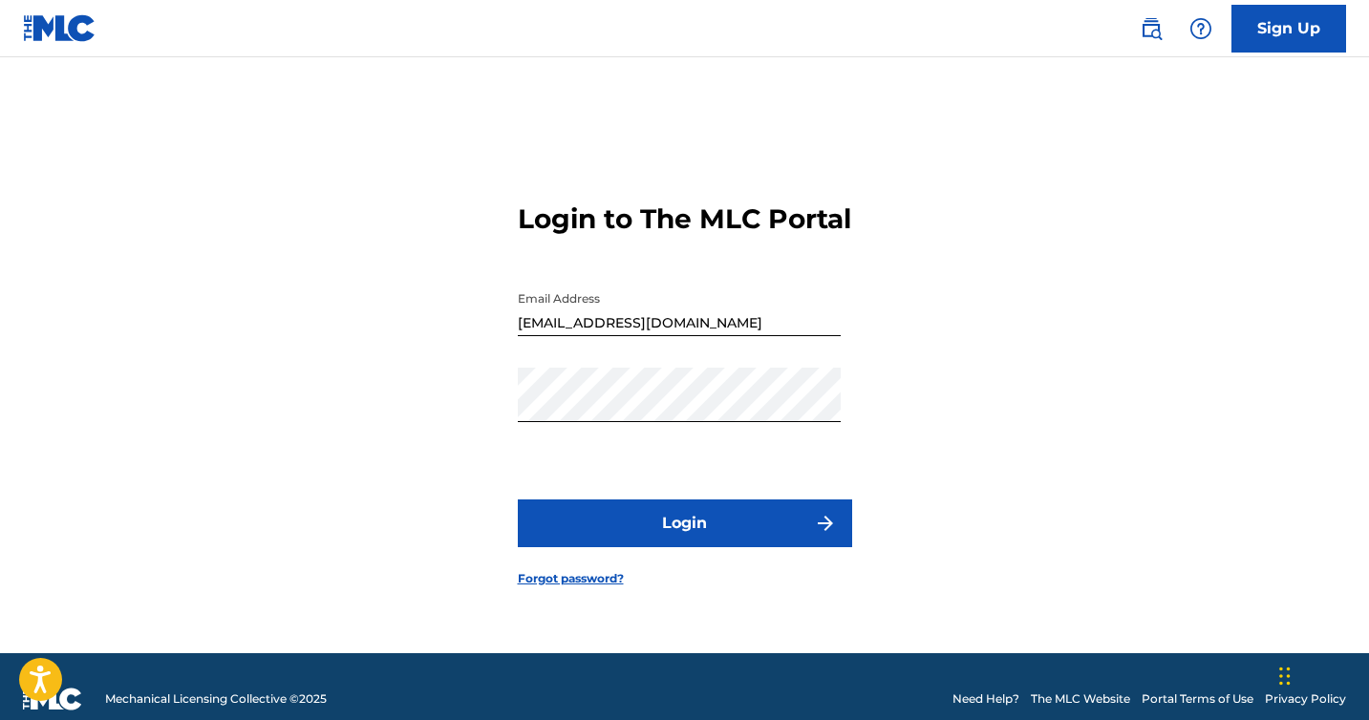
click at [626, 532] on button "Login" at bounding box center [685, 524] width 334 height 48
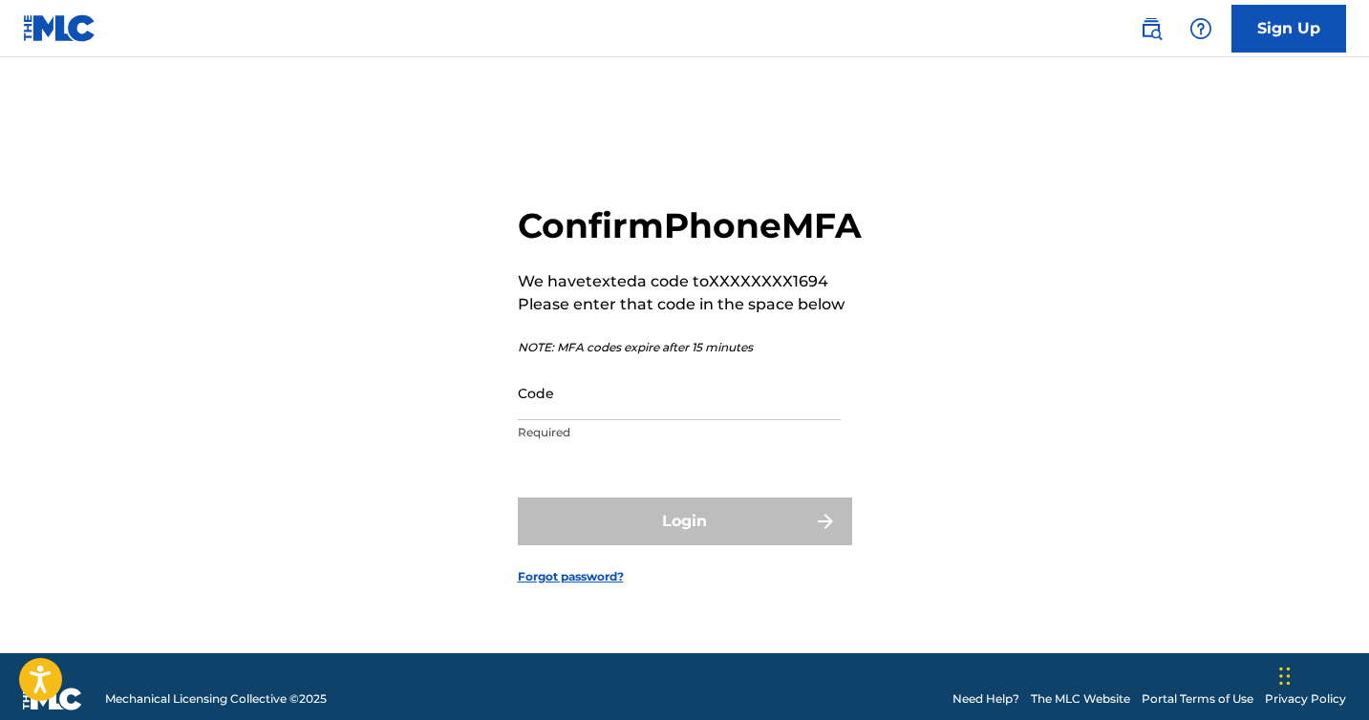
click at [646, 409] on input "Code" at bounding box center [679, 393] width 323 height 54
paste input "611752"
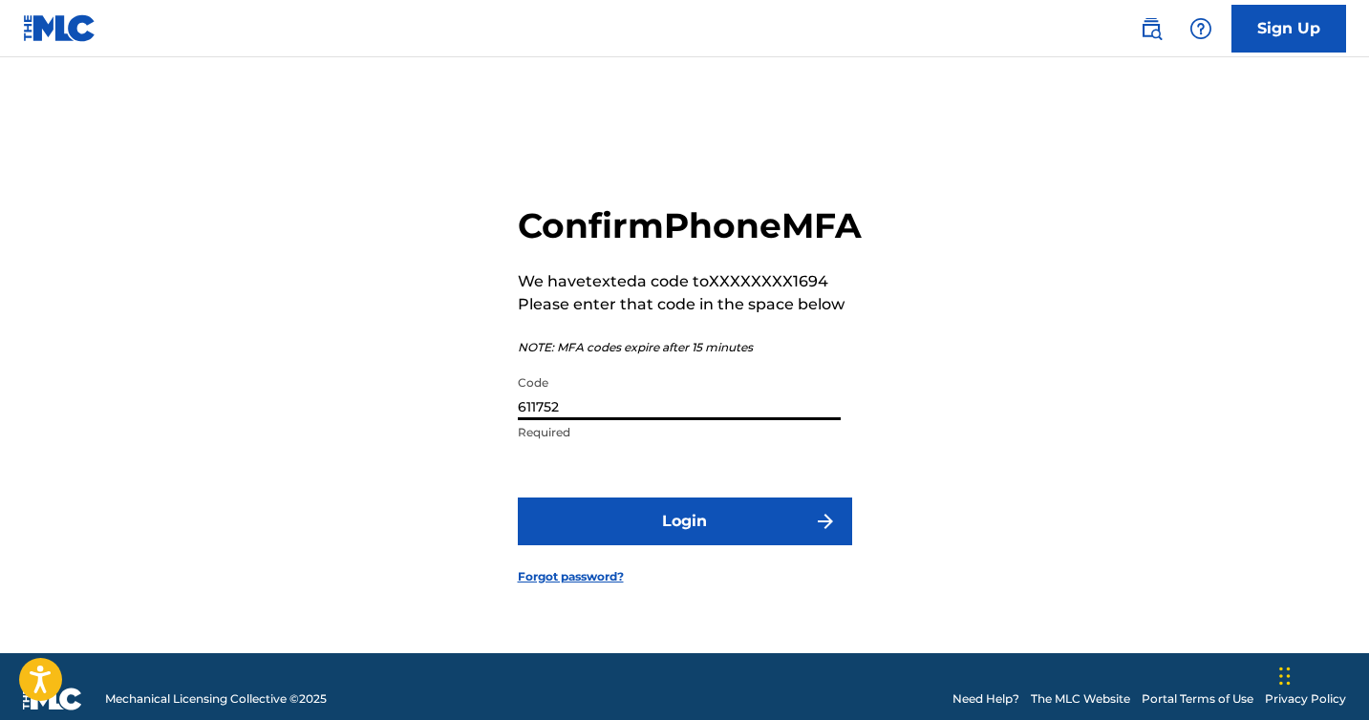
type input "611752"
click at [518, 498] on button "Login" at bounding box center [685, 522] width 334 height 48
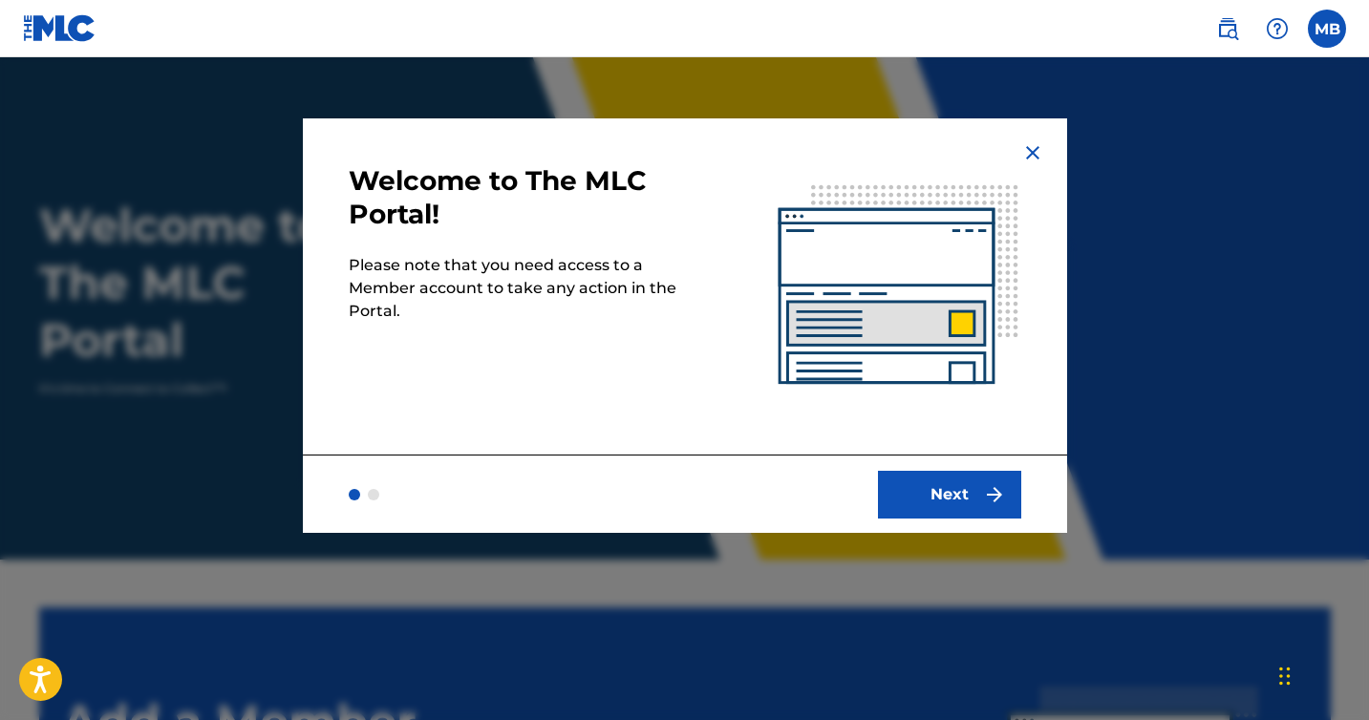
click at [923, 488] on button "Next" at bounding box center [949, 495] width 143 height 48
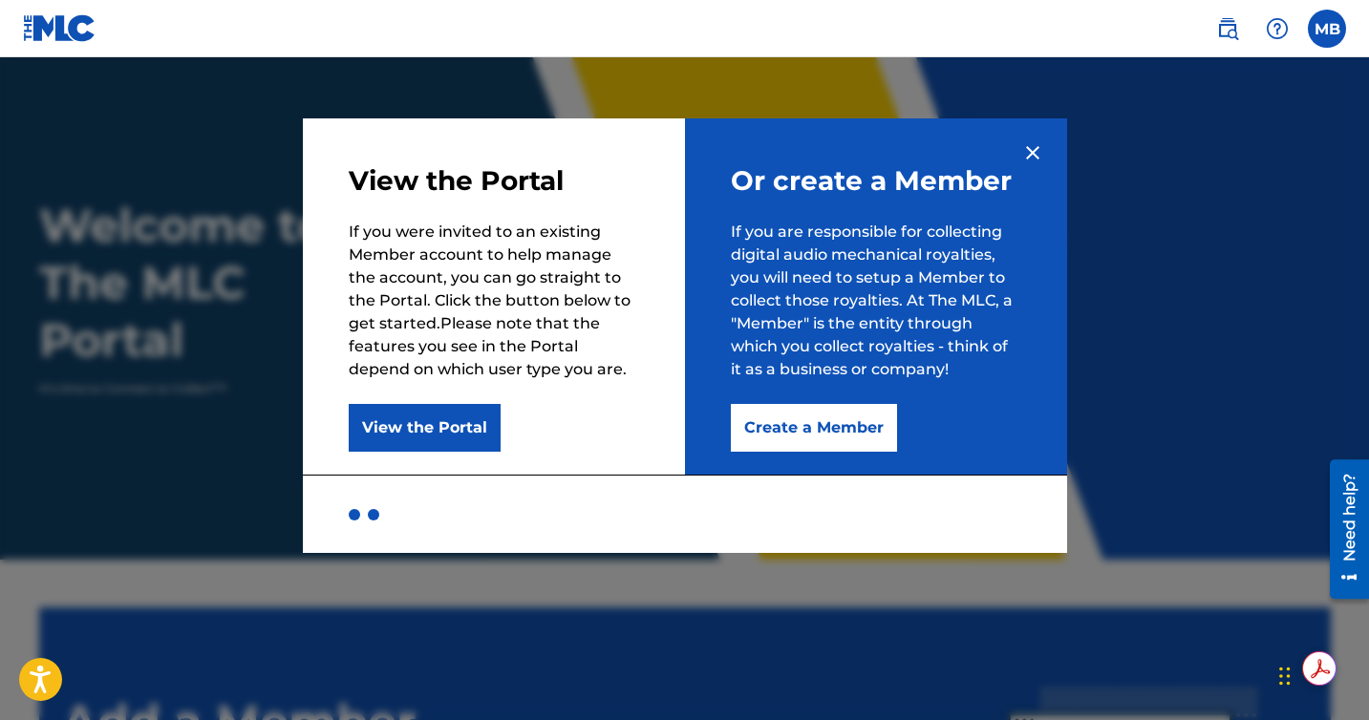
click at [1337, 25] on label at bounding box center [1327, 29] width 38 height 38
click at [1327, 29] on input "MB Malachi Baca mbaca19@icloud.com Notification Preferences Profile Log out" at bounding box center [1327, 29] width 0 height 0
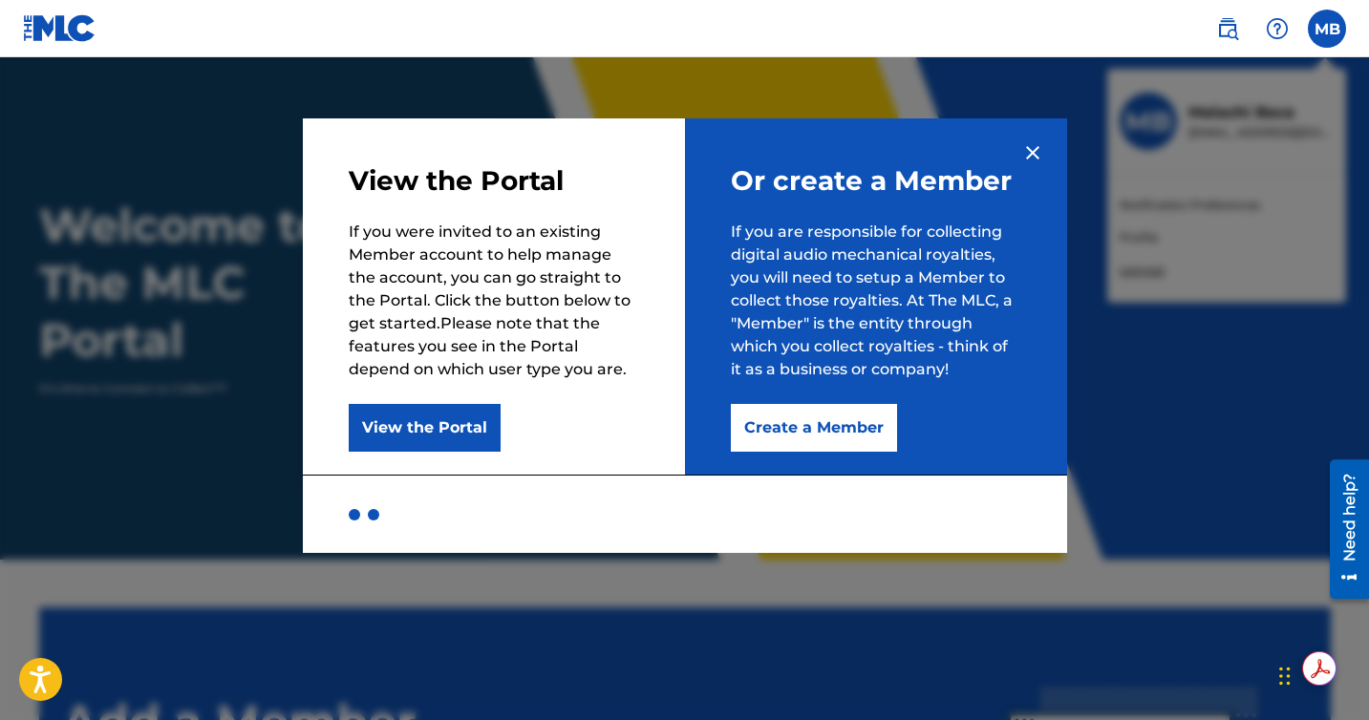
click at [1337, 25] on div "MB MB Malachi Baca mbaca19@icloud.com Notification Preferences Profile Log out" at bounding box center [1327, 29] width 38 height 38
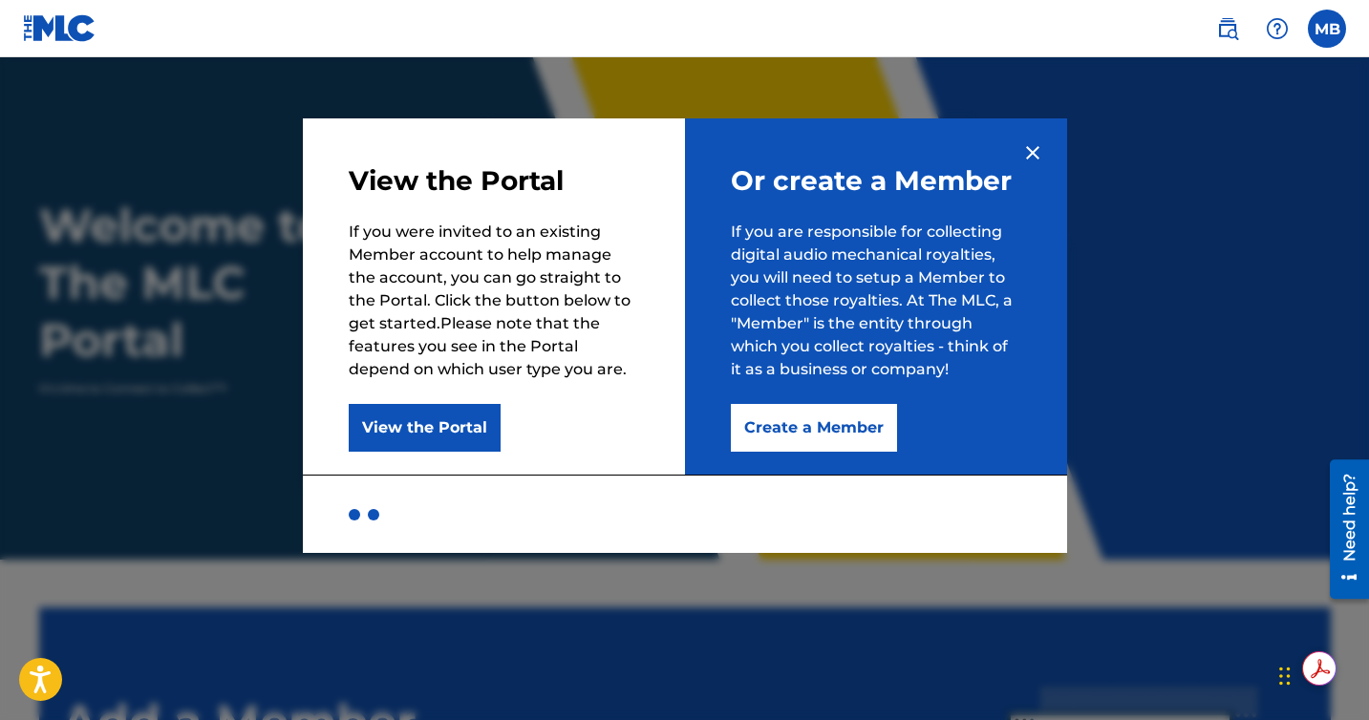
click at [781, 435] on button "Create a Member" at bounding box center [814, 428] width 166 height 48
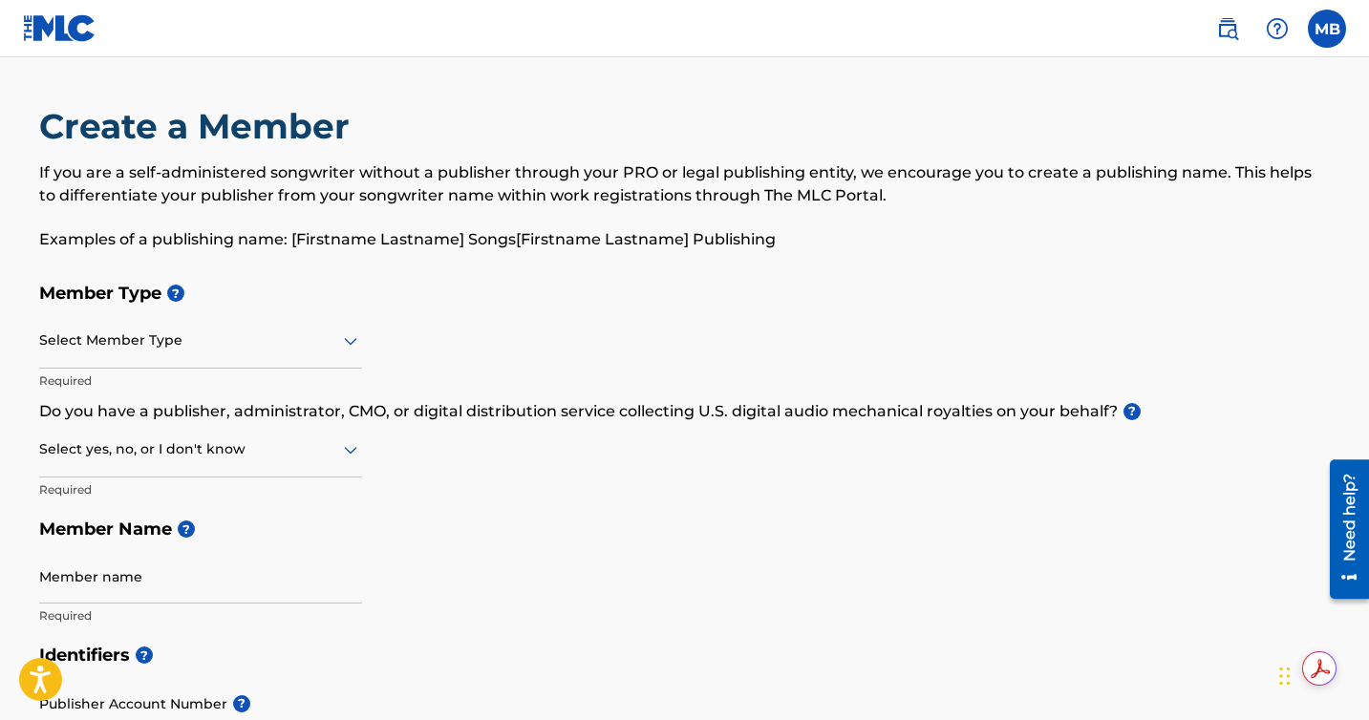
click at [190, 327] on div "Select Member Type" at bounding box center [200, 341] width 323 height 54
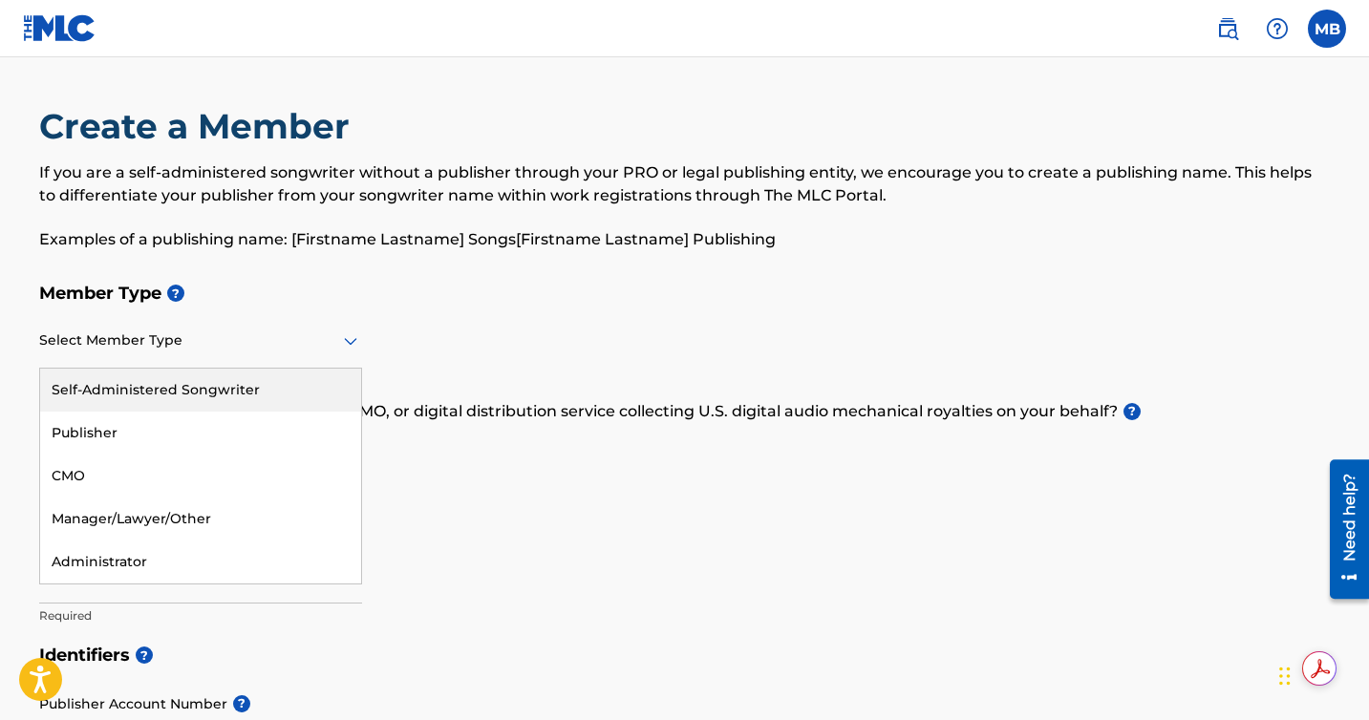
click at [174, 394] on div "Self-Administered Songwriter" at bounding box center [200, 390] width 321 height 43
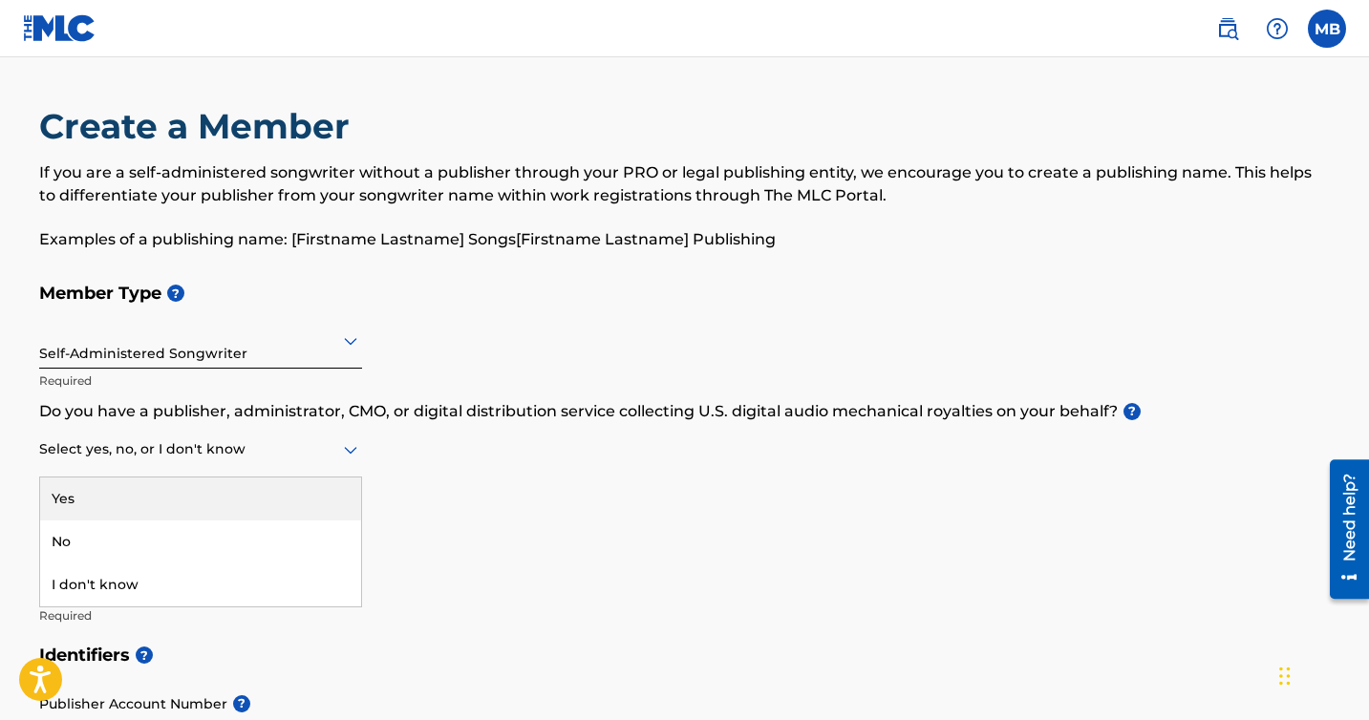
click at [159, 453] on div at bounding box center [200, 450] width 323 height 24
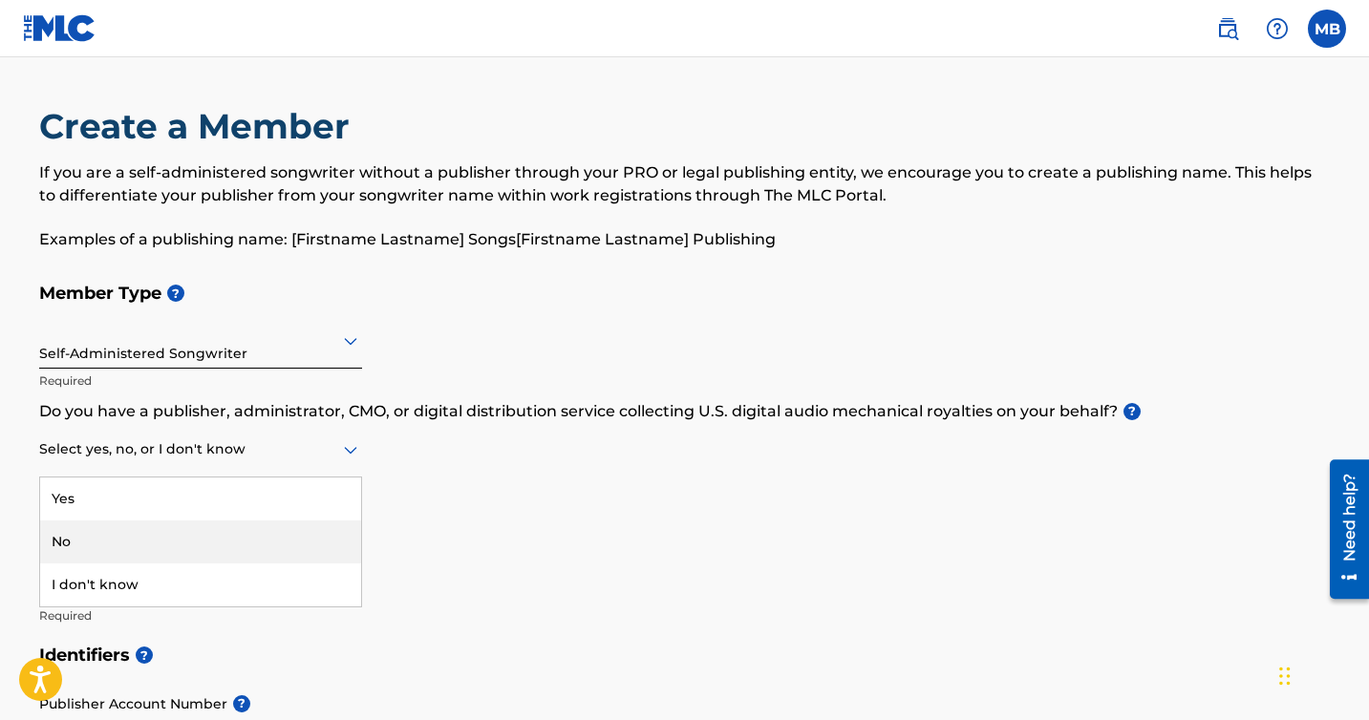
click at [132, 525] on div "No" at bounding box center [200, 542] width 321 height 43
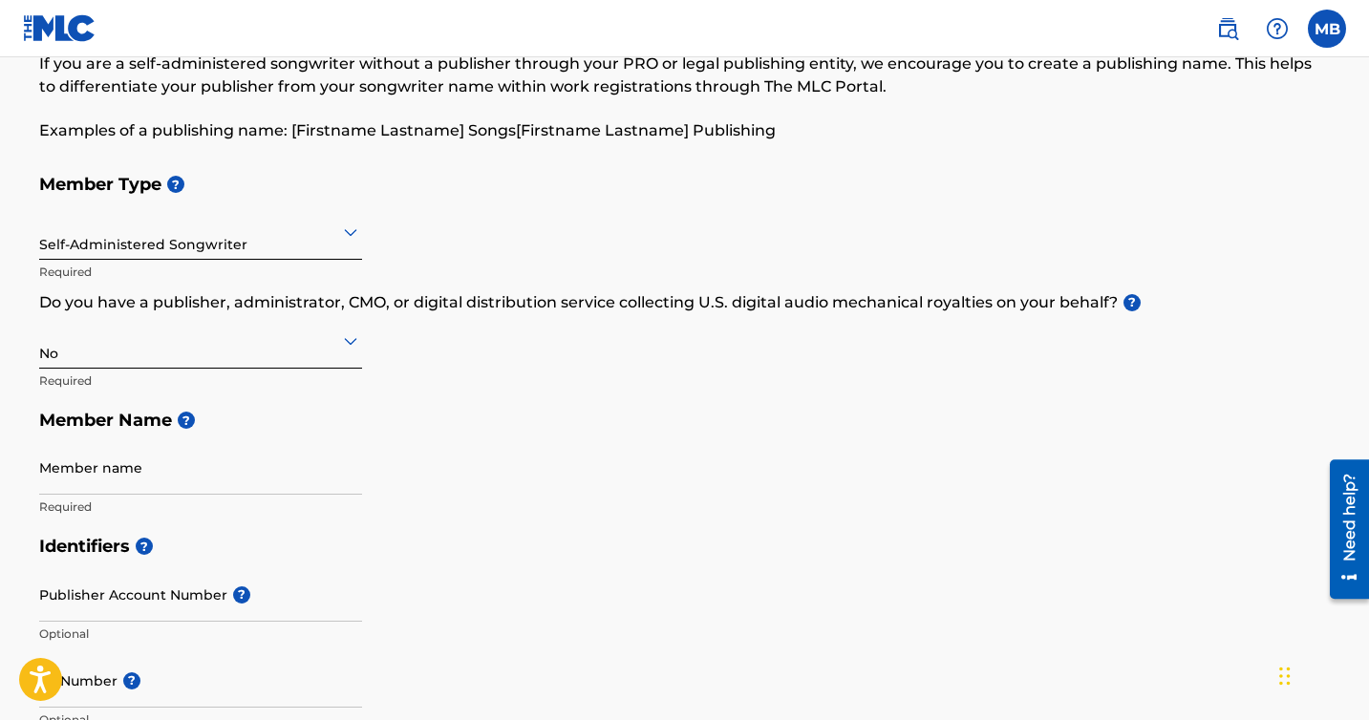
scroll to position [131, 0]
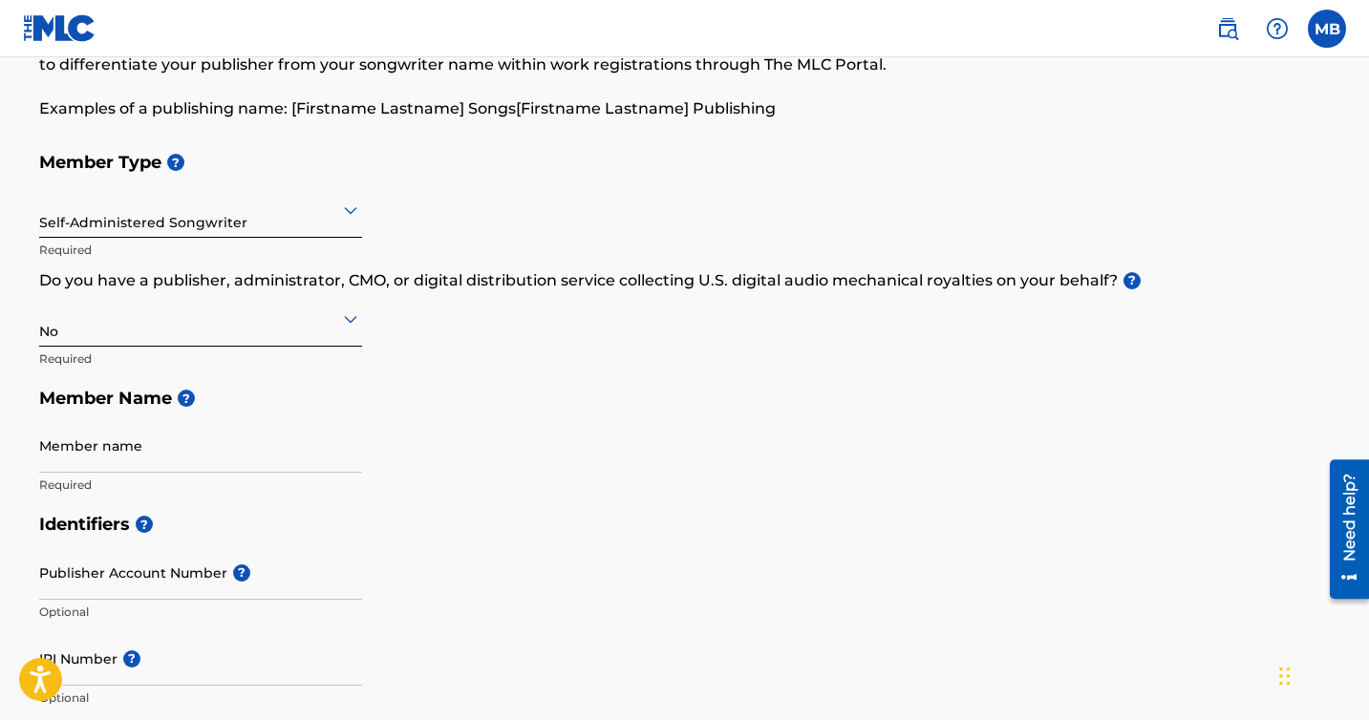
click at [235, 329] on div at bounding box center [200, 319] width 323 height 24
click at [204, 357] on div "Yes" at bounding box center [200, 368] width 321 height 43
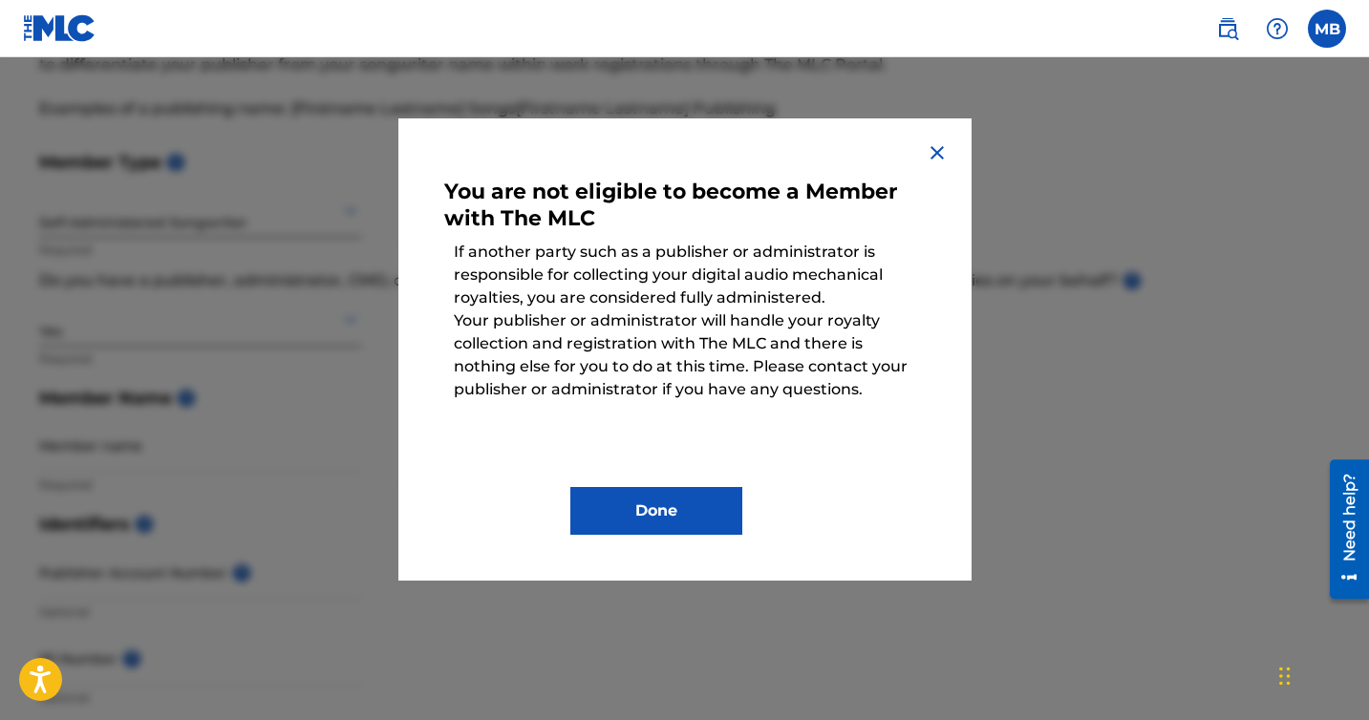
click at [938, 158] on img at bounding box center [937, 152] width 23 height 23
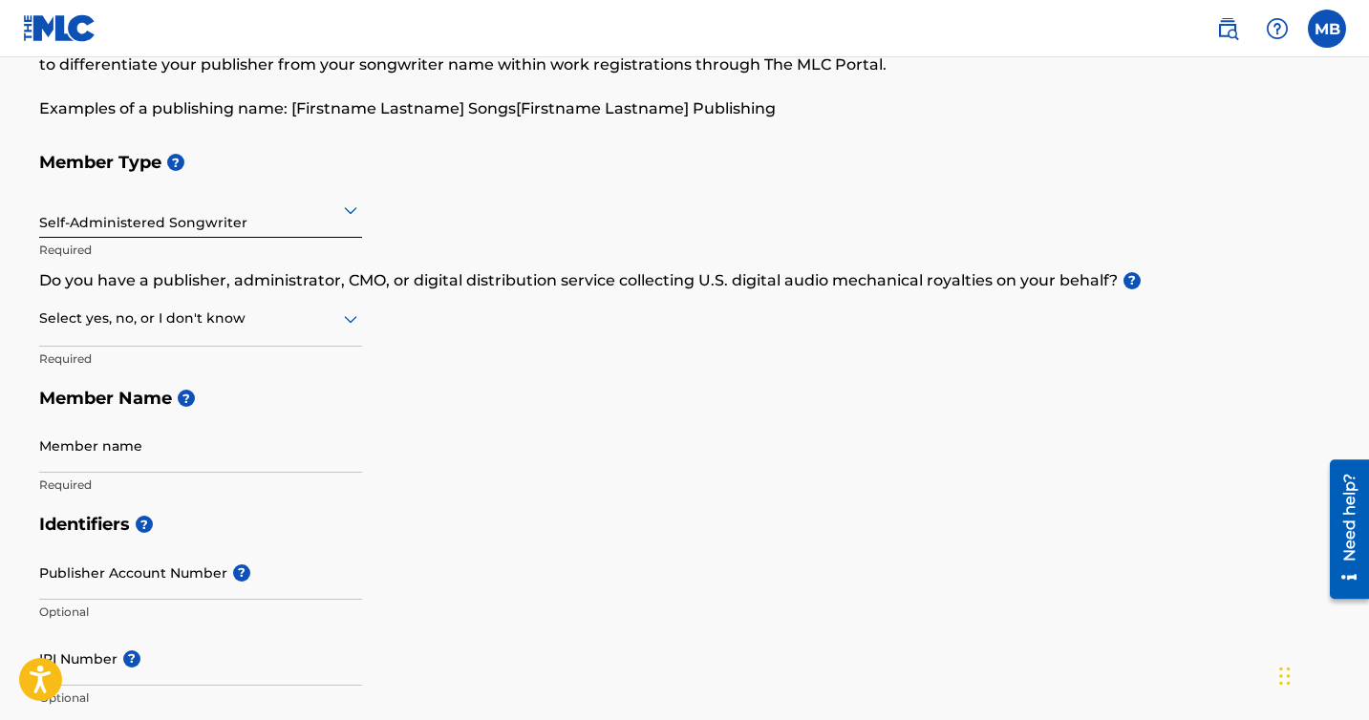
click at [134, 317] on div at bounding box center [200, 319] width 323 height 24
click at [85, 418] on div "No" at bounding box center [200, 411] width 321 height 43
click at [90, 331] on div "No" at bounding box center [200, 318] width 323 height 47
click at [104, 373] on div "Yes" at bounding box center [200, 368] width 321 height 43
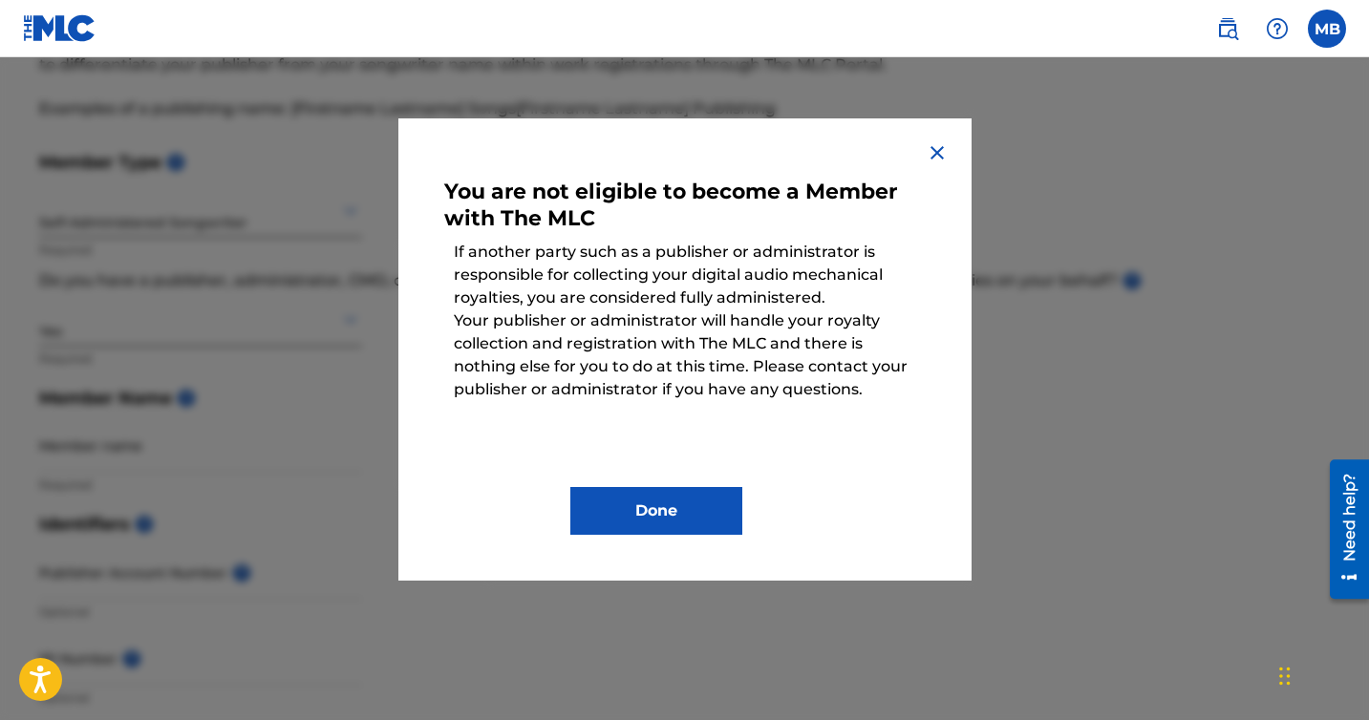
click at [661, 515] on button "Done" at bounding box center [656, 511] width 172 height 48
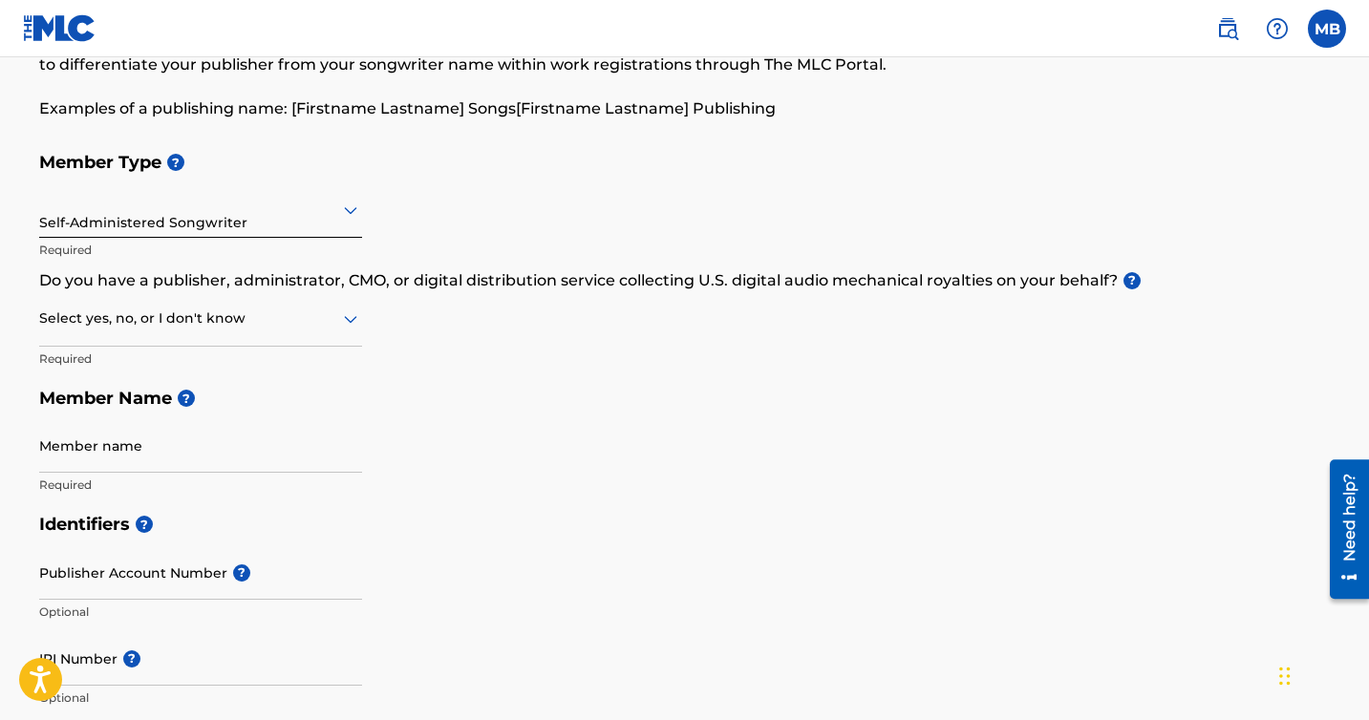
click at [61, 333] on div "Select yes, no, or I don't know" at bounding box center [200, 319] width 323 height 54
click at [79, 407] on div "No" at bounding box center [200, 411] width 321 height 43
click at [74, 459] on input "Member name" at bounding box center [200, 445] width 323 height 54
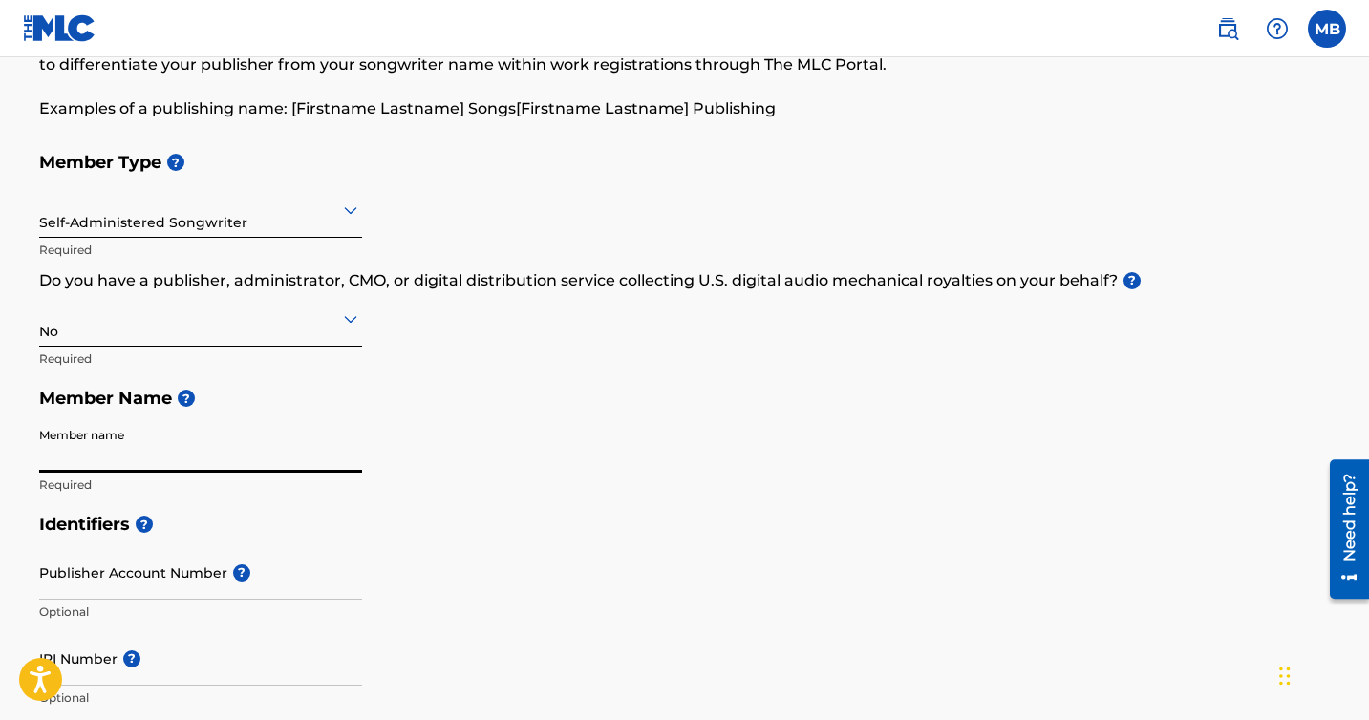
click at [397, 437] on div "Member Type ? Self-Administered Songwriter Required Do you have a publisher, ad…" at bounding box center [685, 323] width 1292 height 362
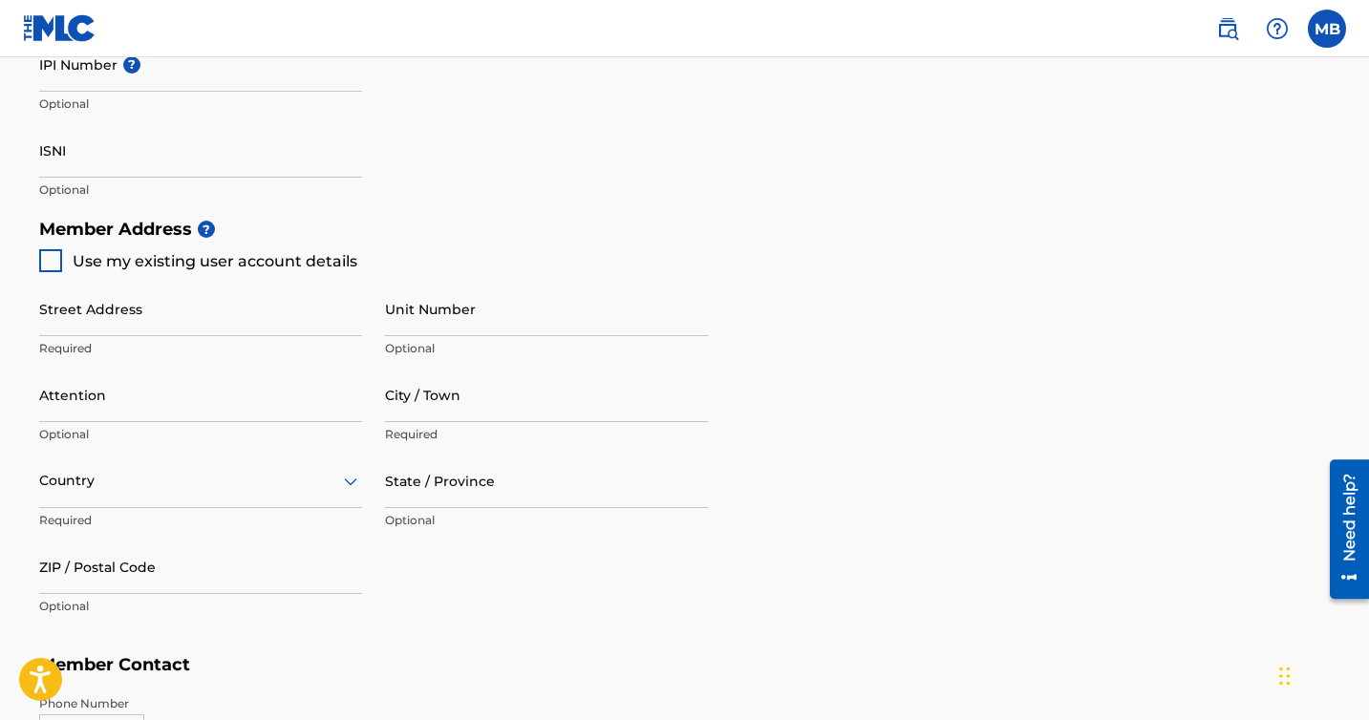
scroll to position [729, 0]
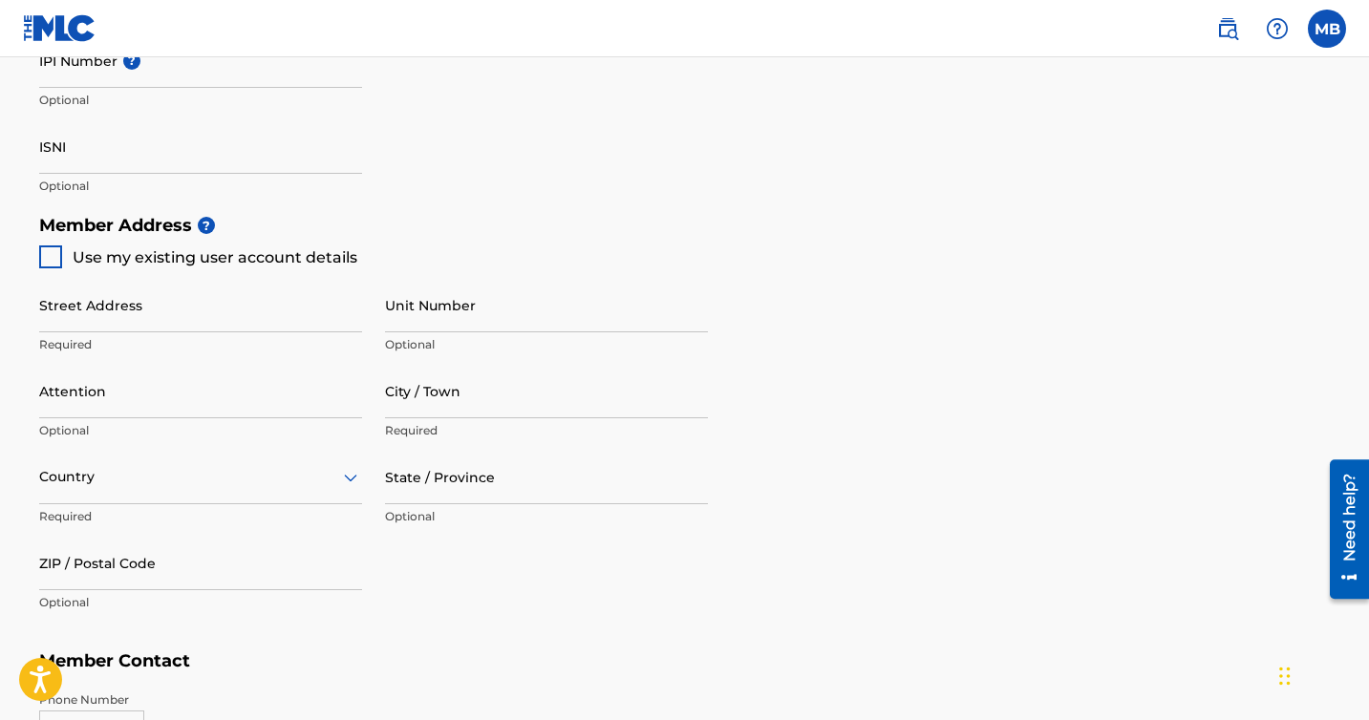
click at [48, 251] on div at bounding box center [50, 257] width 23 height 23
type input "[STREET_ADDRESS][PERSON_NAME]"
type input "[GEOGRAPHIC_DATA]"
type input "79915"
type input "915"
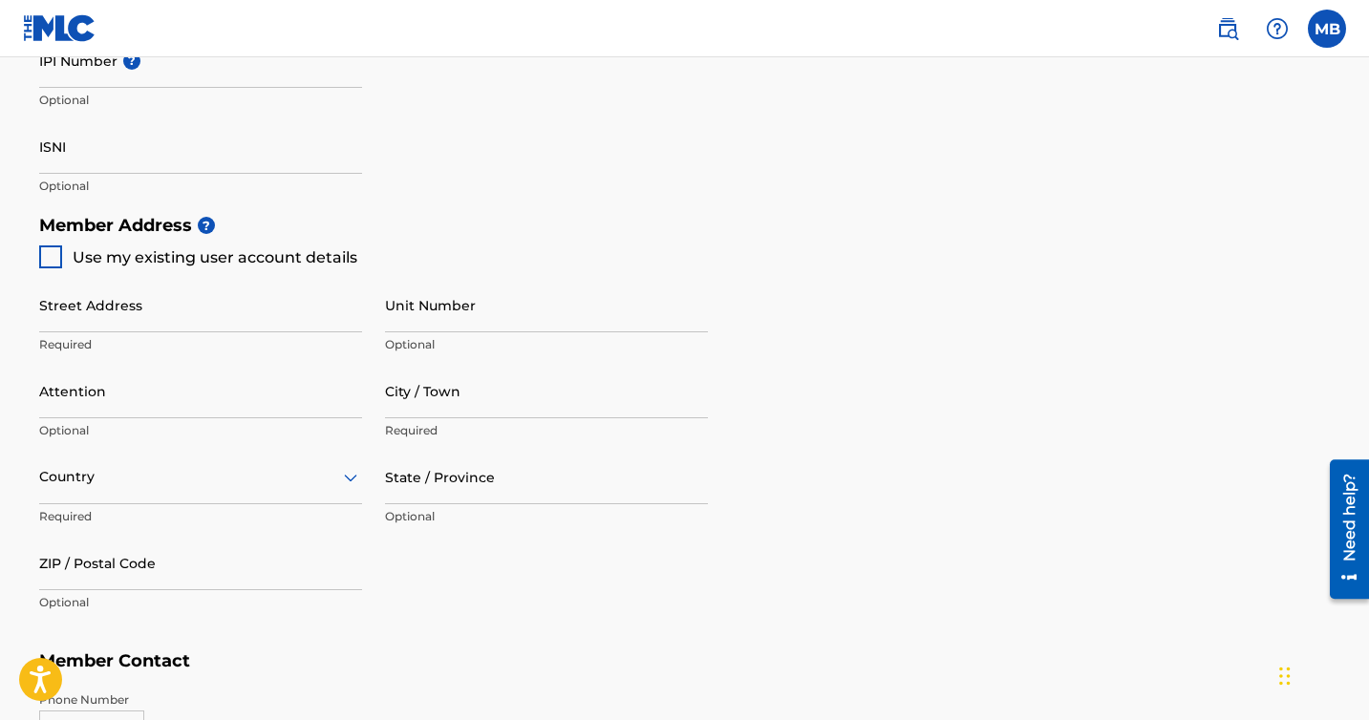
type input "2581694"
type input "[EMAIL_ADDRESS][DOMAIN_NAME]"
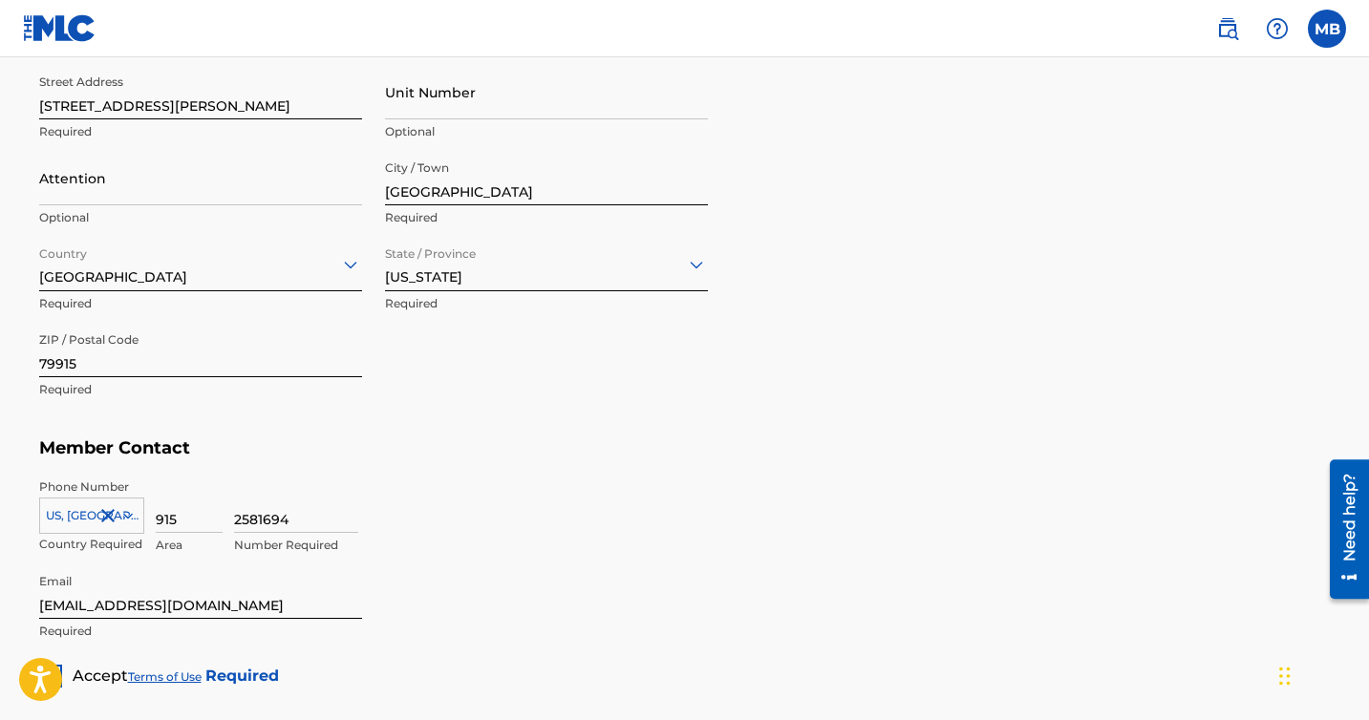
scroll to position [1121, 0]
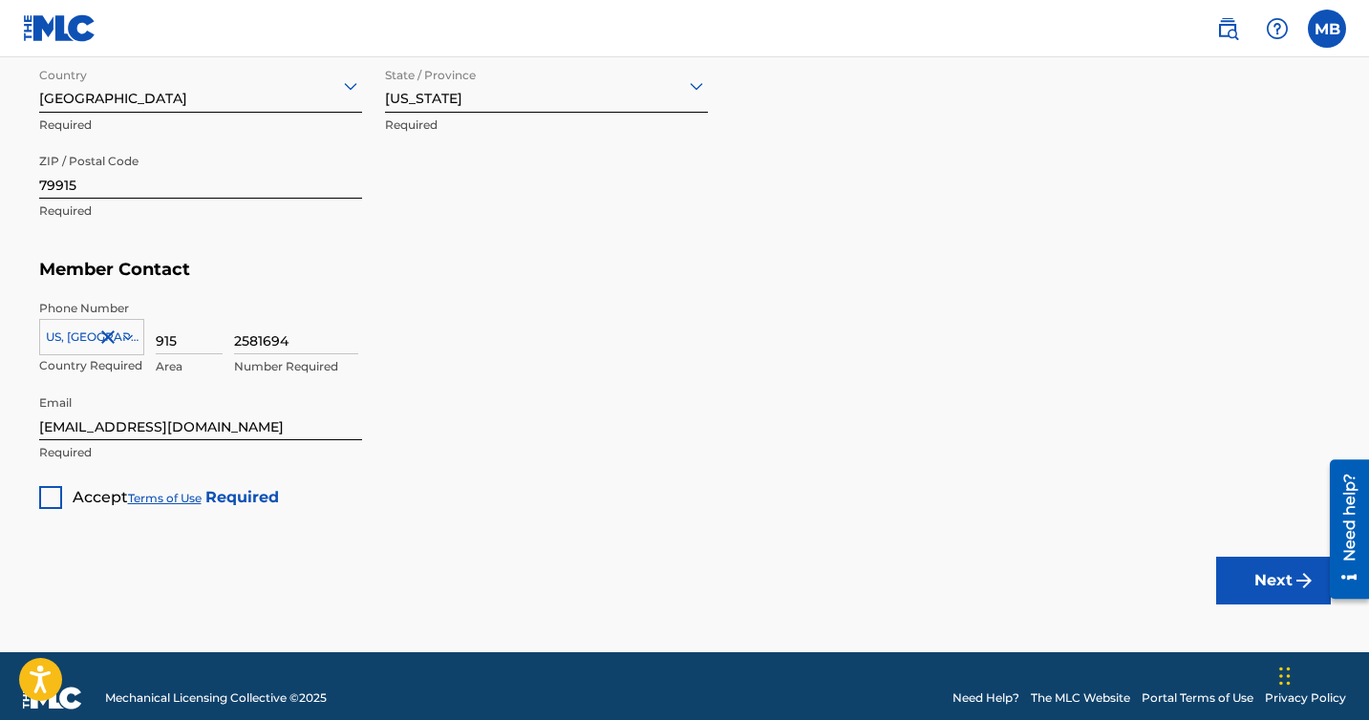
click at [47, 499] on div at bounding box center [50, 497] width 23 height 23
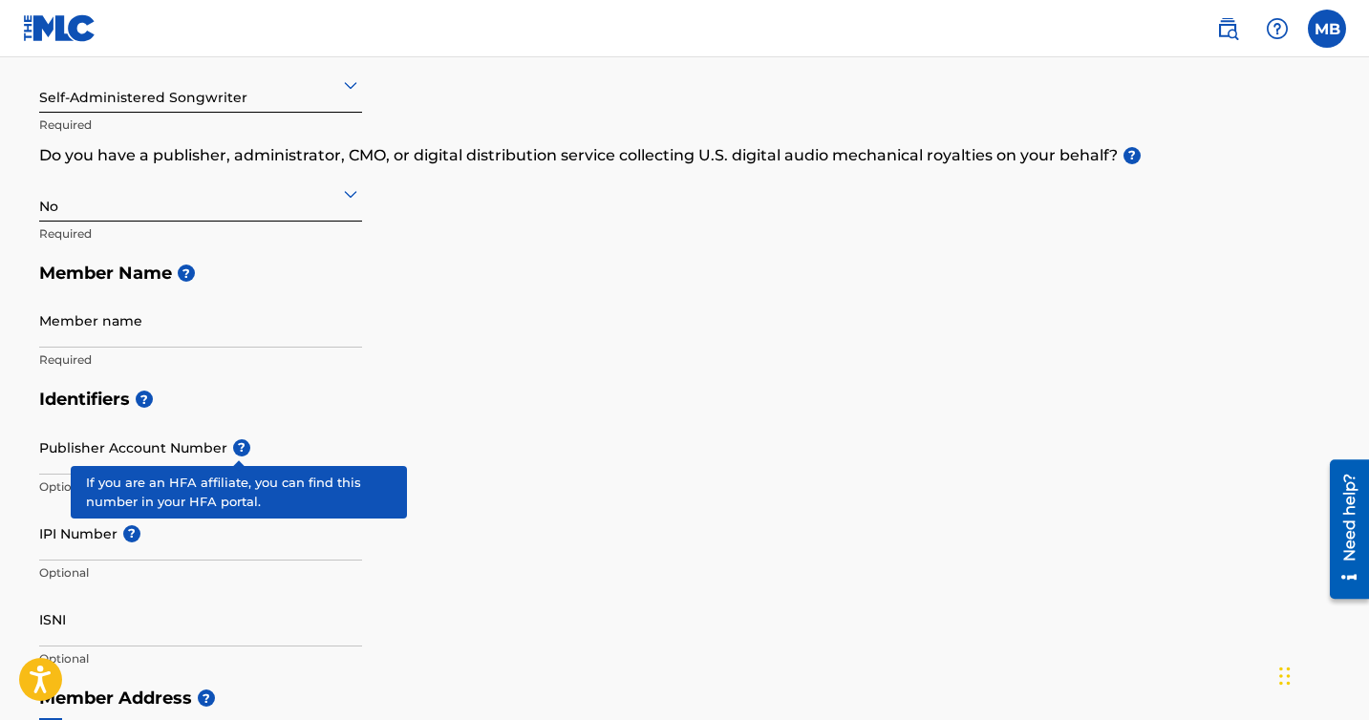
scroll to position [243, 0]
